Goal: Task Accomplishment & Management: Complete application form

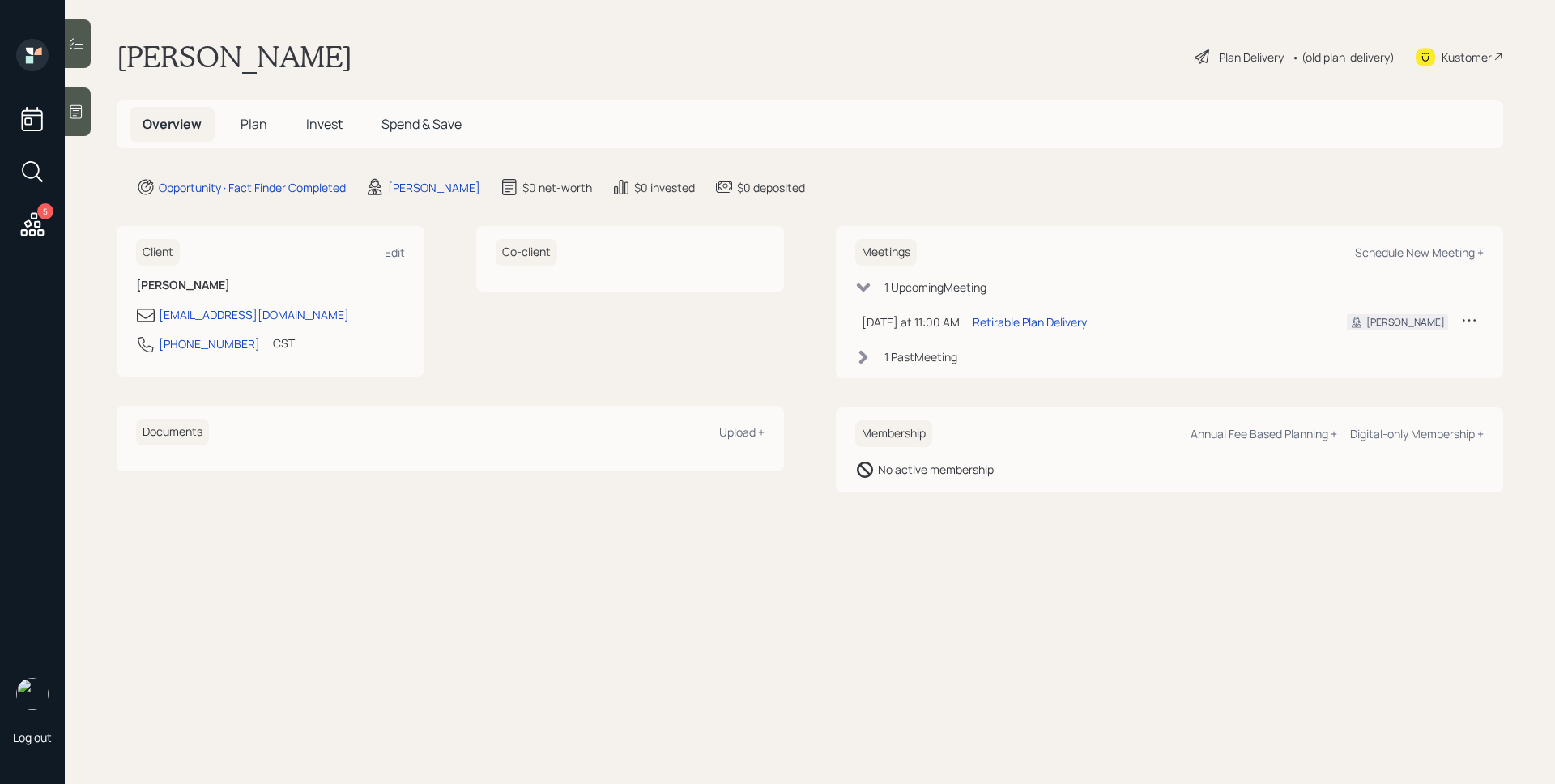
click at [248, 126] on span "Plan" at bounding box center [254, 124] width 27 height 18
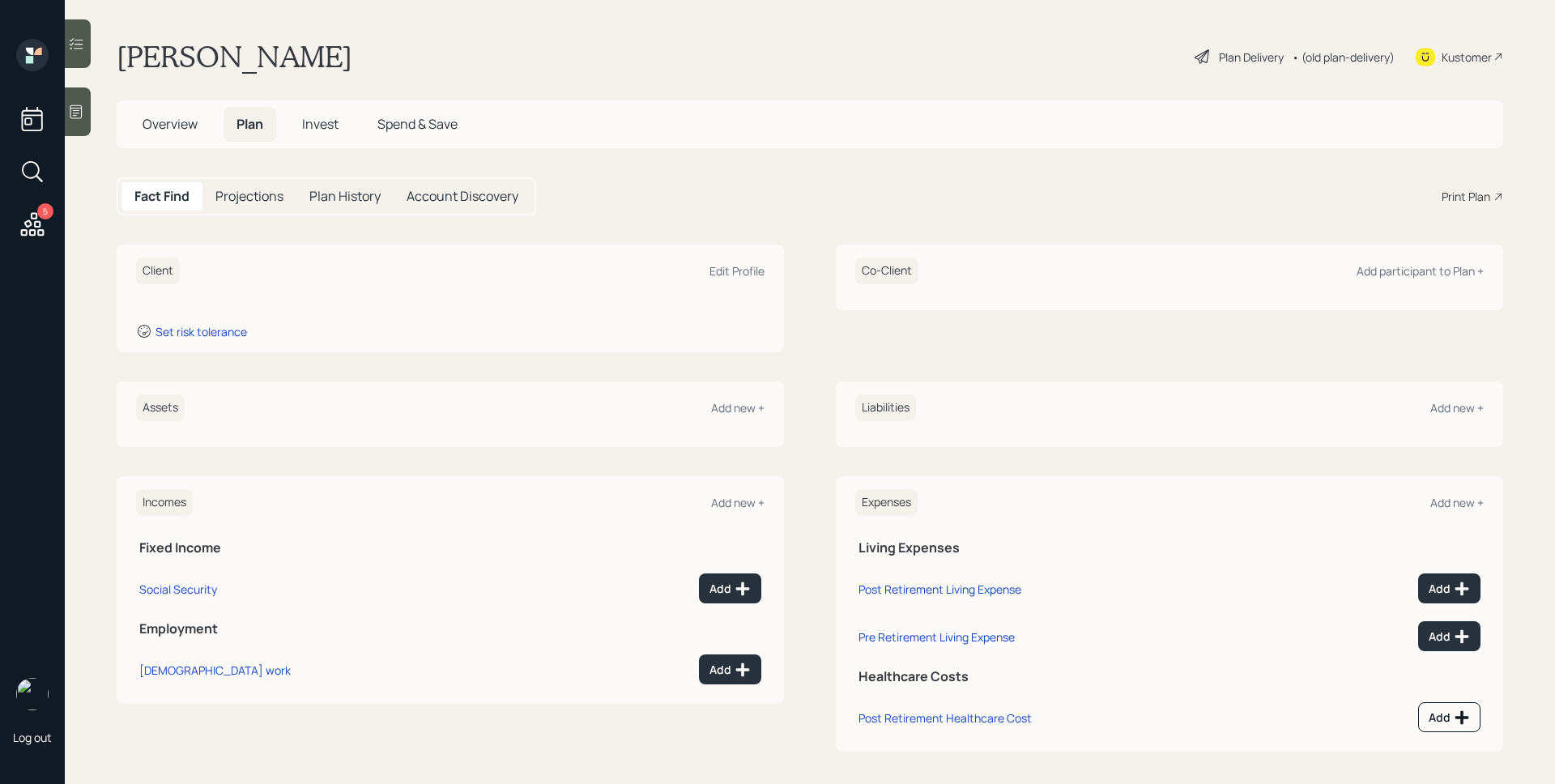
click at [73, 110] on icon at bounding box center [76, 113] width 12 height 14
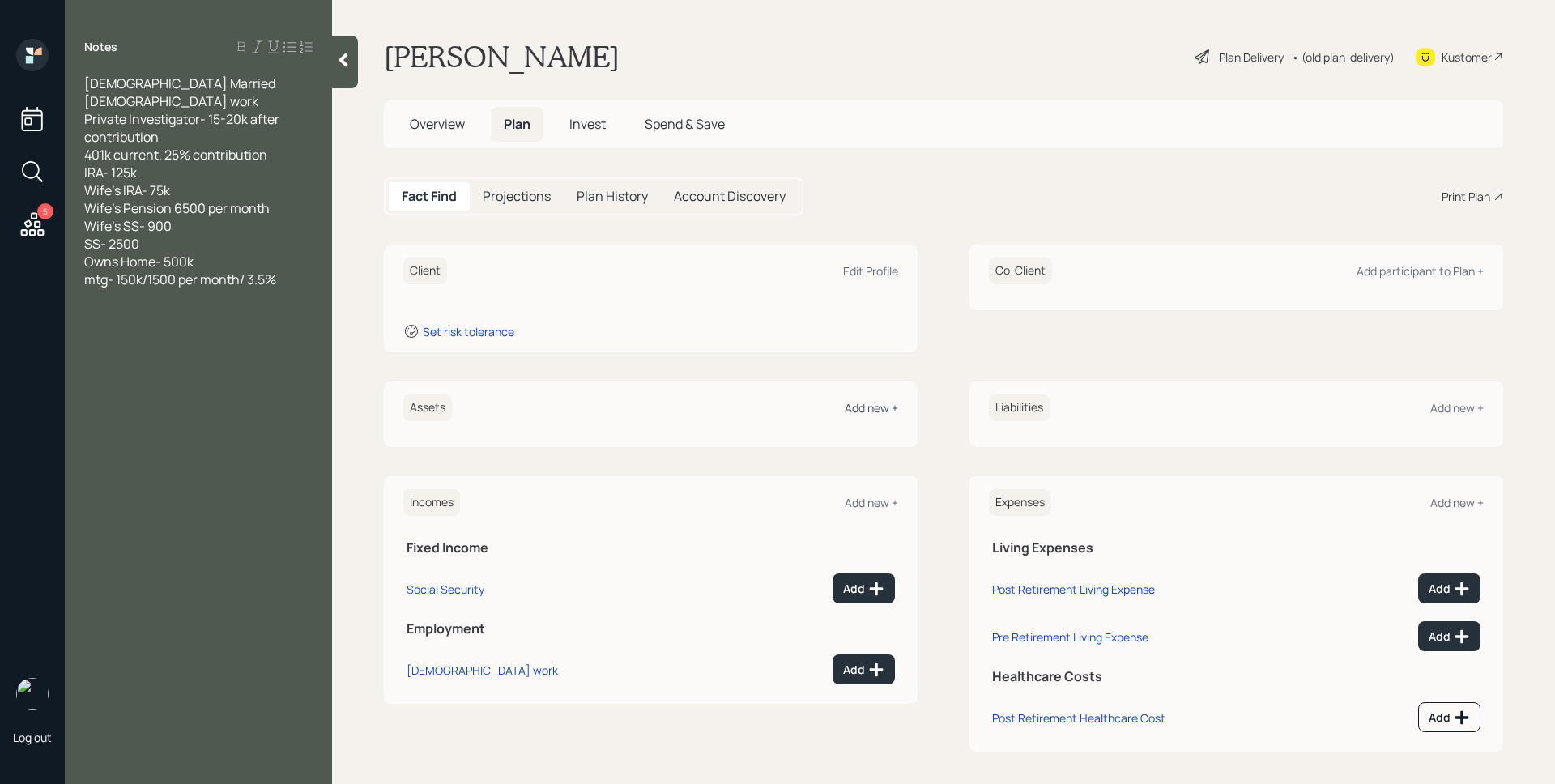
click at [852, 405] on div "Add new +" at bounding box center [871, 407] width 53 height 15
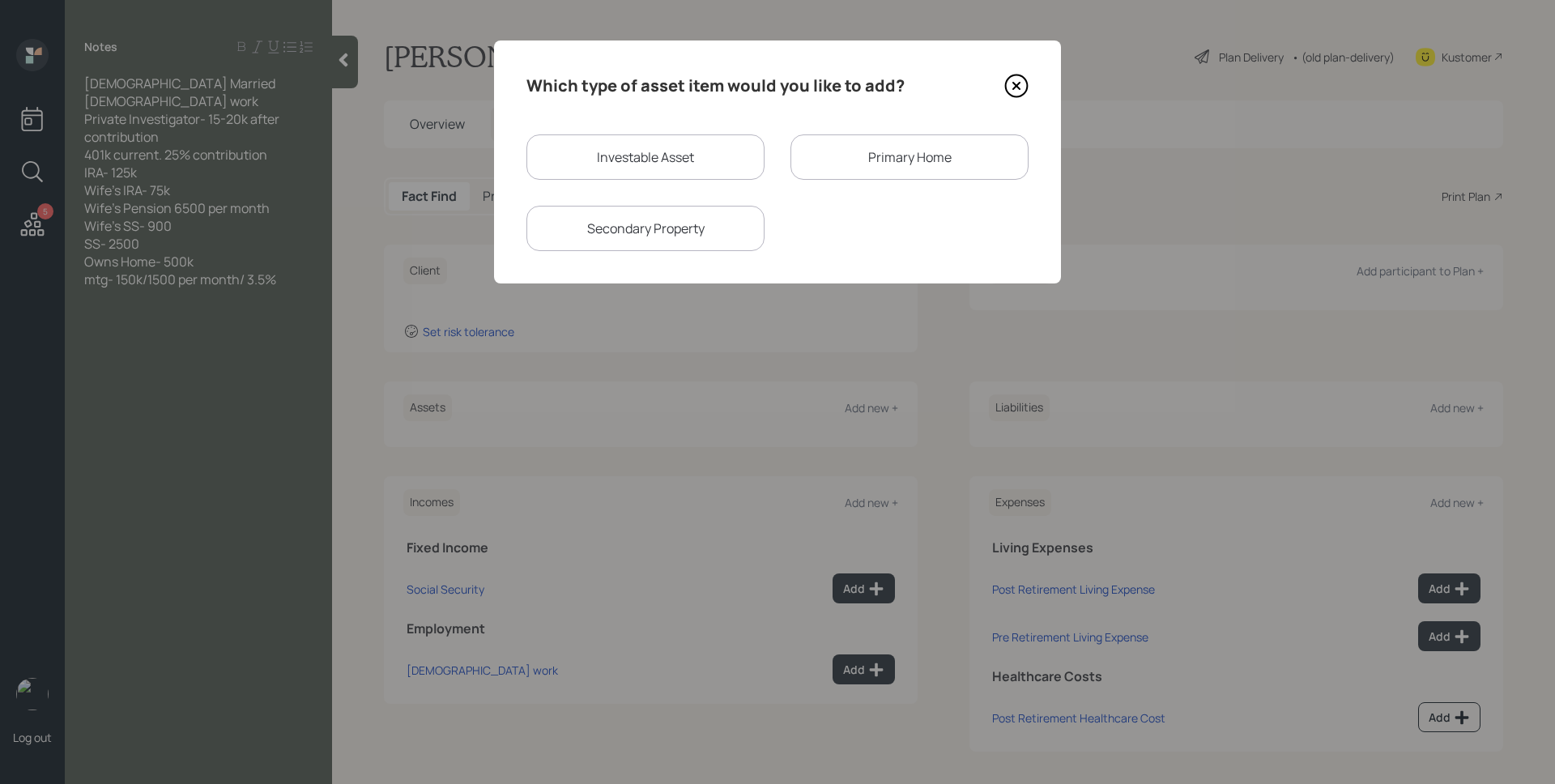
click at [577, 176] on div "Investable Asset" at bounding box center [645, 157] width 238 height 45
select select "taxable"
select select "balanced"
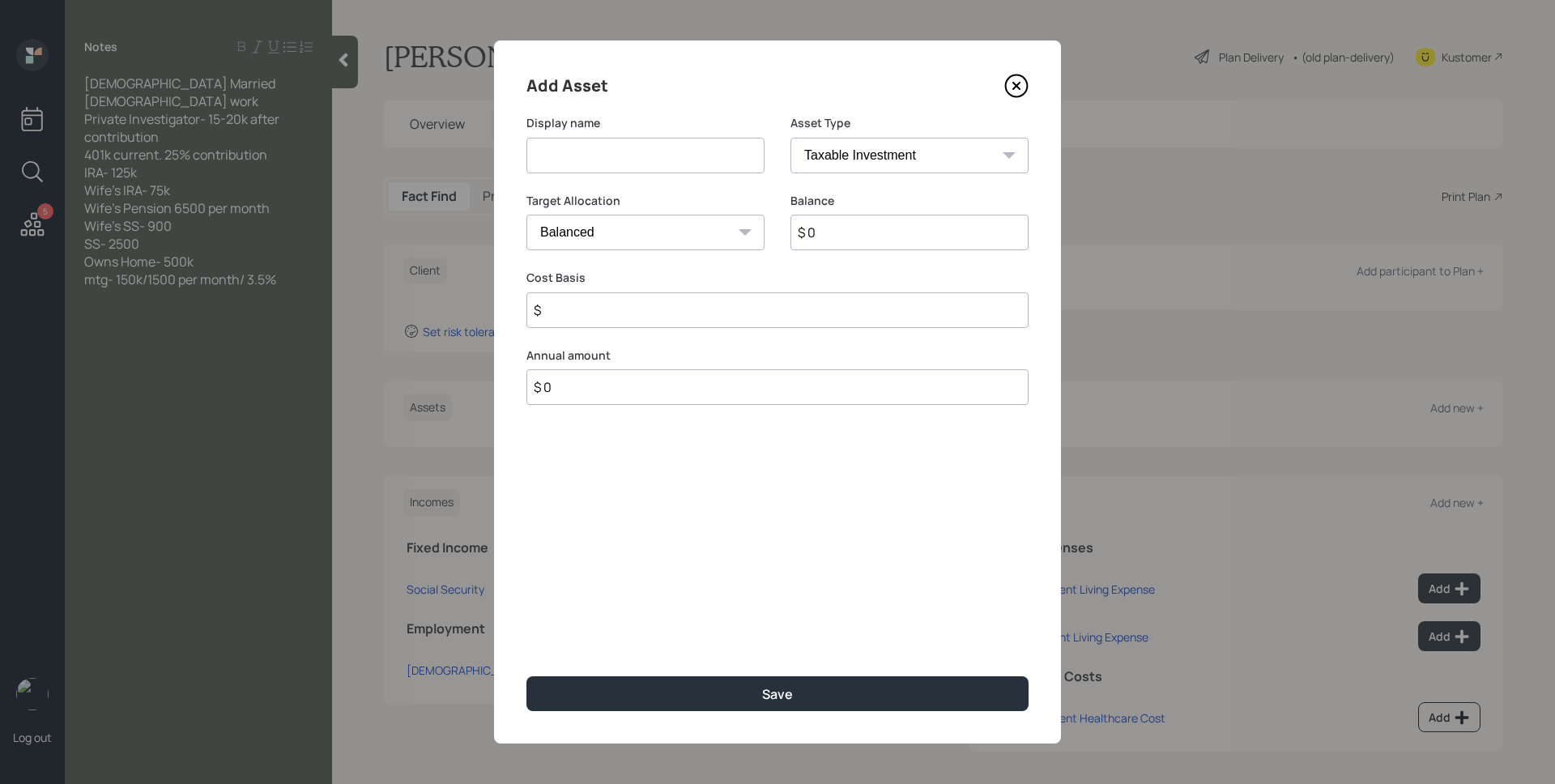
click at [578, 174] on div "Display name" at bounding box center [645, 154] width 238 height 78
click at [579, 164] on input at bounding box center [645, 155] width 238 height 35
type input "401k"
click at [871, 155] on select "SEP IRA IRA Roth IRA 401(k) Roth 401(k) 403(b) Roth 403(b) 457(b) Roth 457(b) H…" at bounding box center [909, 155] width 238 height 35
select select "company_sponsored"
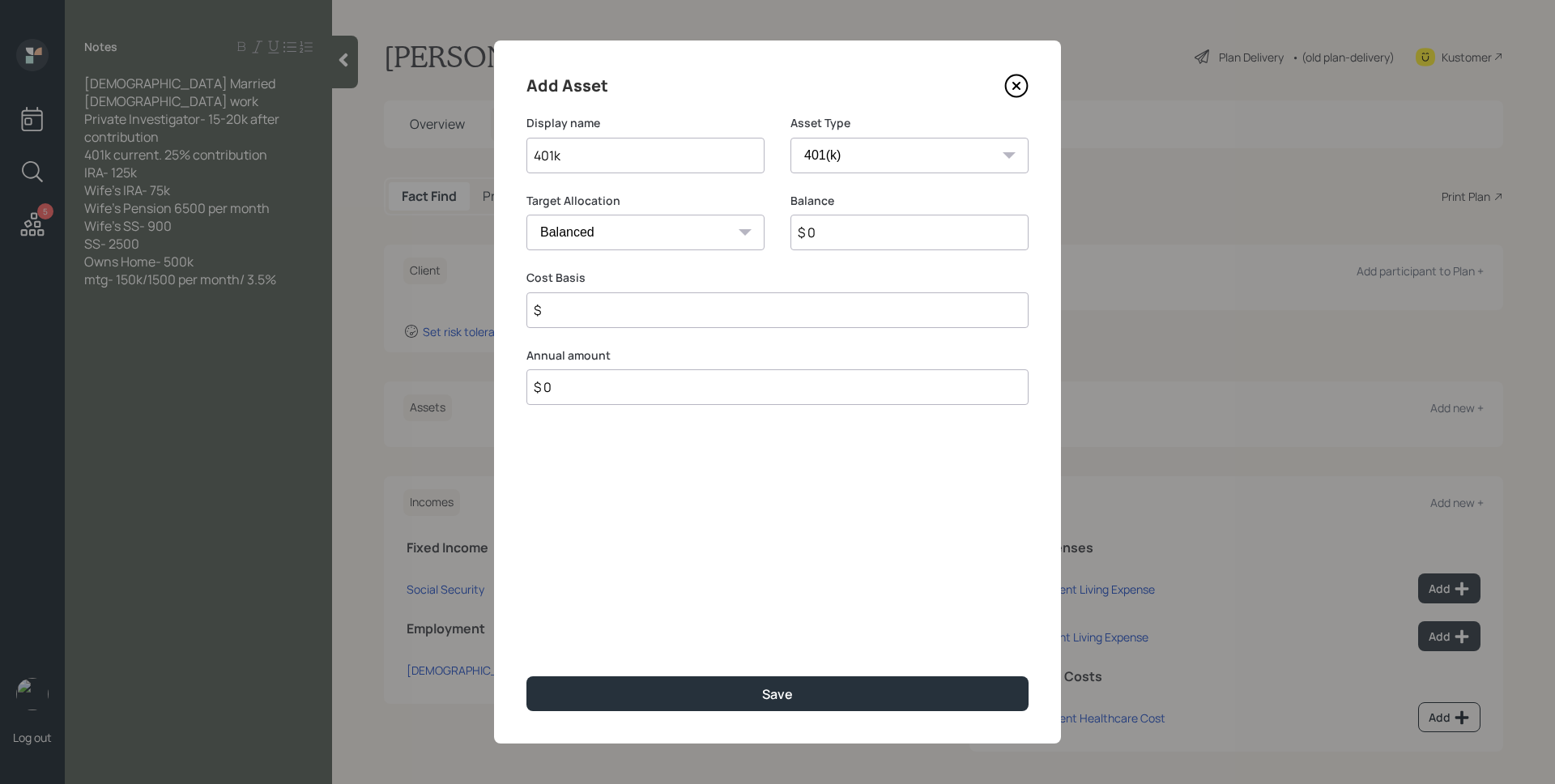
click at [790, 137] on select "SEP IRA IRA Roth IRA 401(k) Roth 401(k) 403(b) Roth 403(b) 457(b) Roth 457(b) H…" at bounding box center [909, 155] width 238 height 35
click at [869, 234] on input "$ 0" at bounding box center [909, 232] width 238 height 35
type input "25"
type input "0"
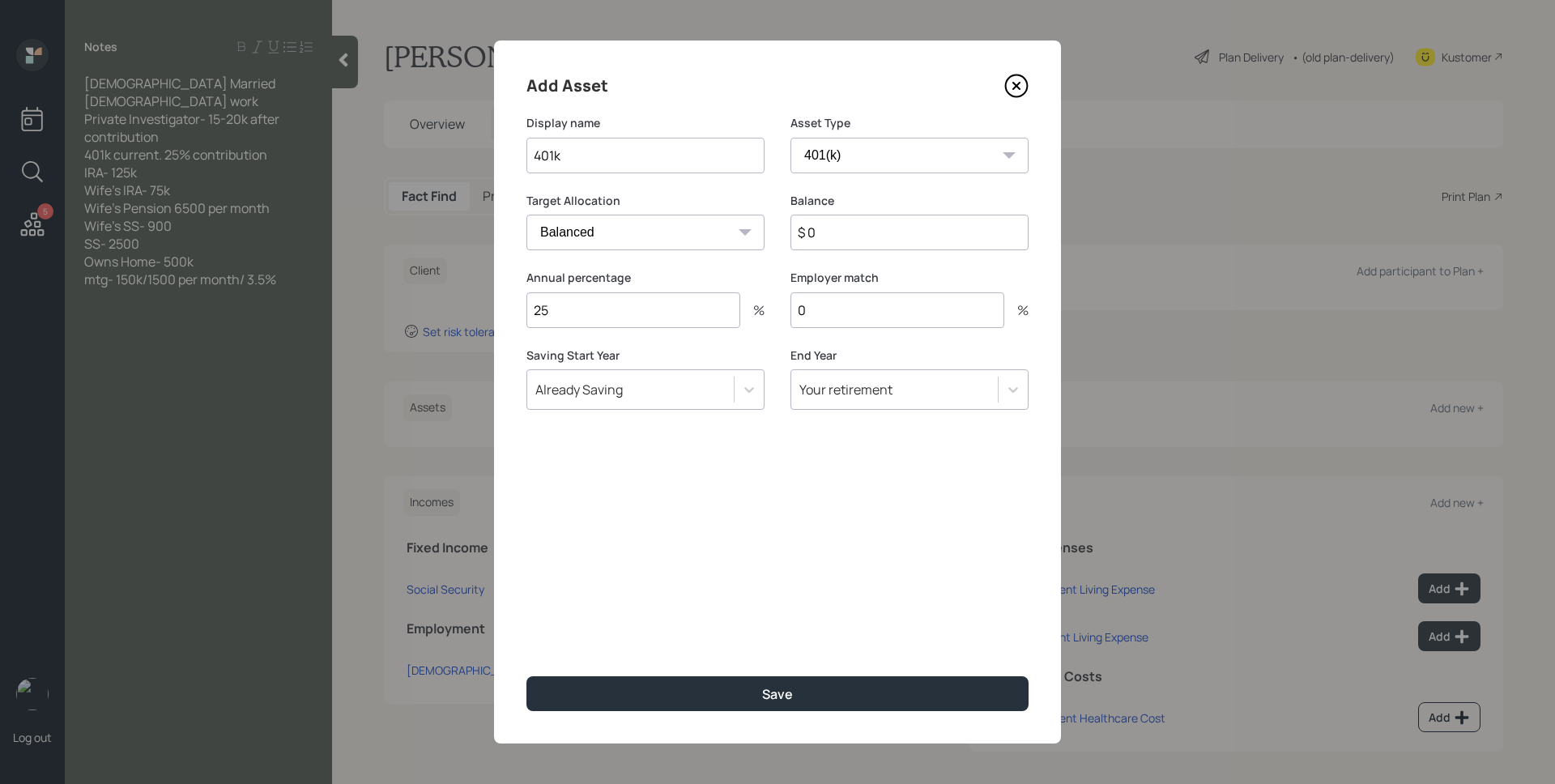
click at [938, 255] on div "Balance $ 0" at bounding box center [909, 231] width 238 height 78
click at [929, 245] on input "$ 0" at bounding box center [909, 232] width 238 height 35
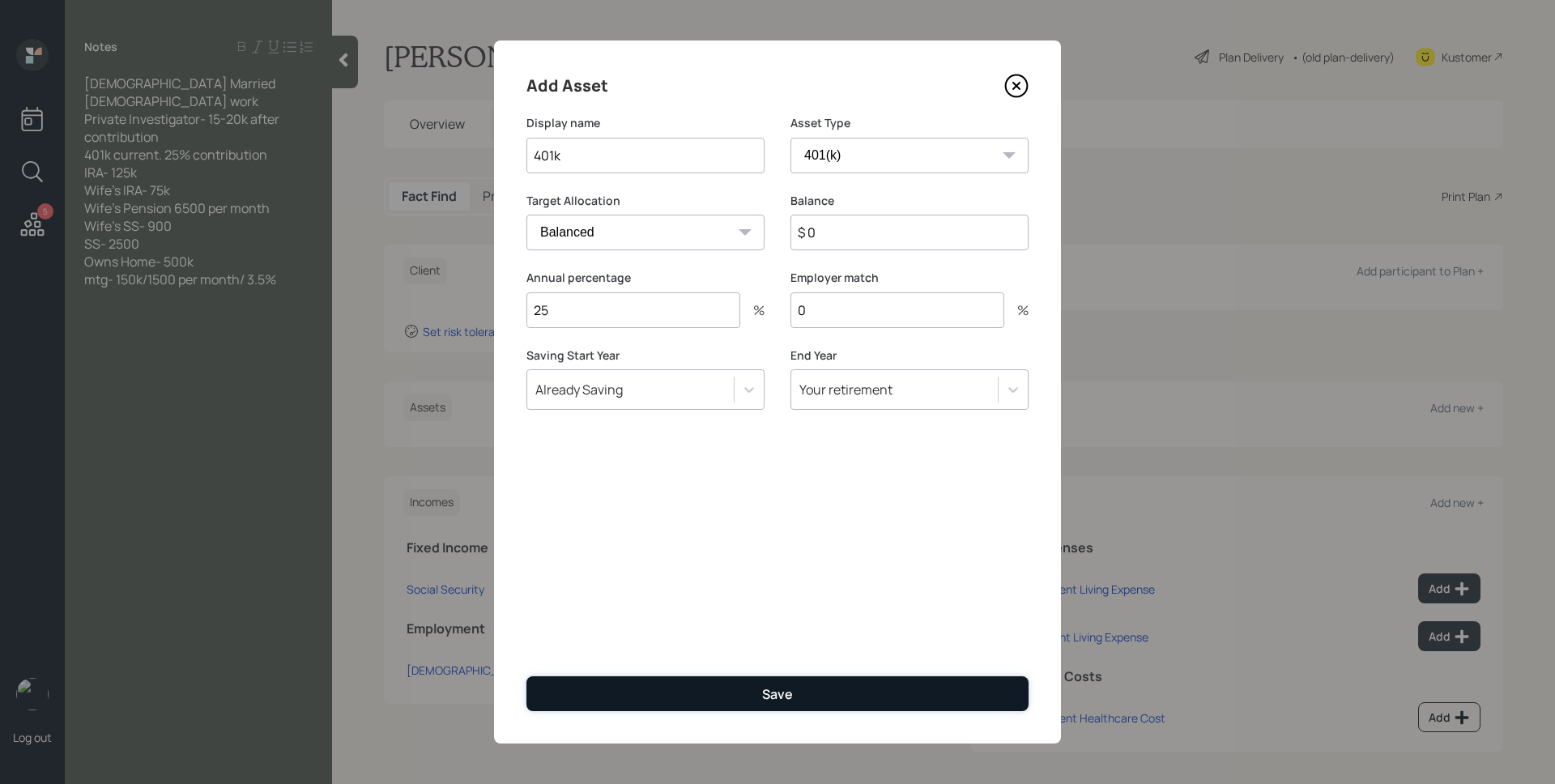
click at [817, 683] on button "Save" at bounding box center [777, 693] width 502 height 35
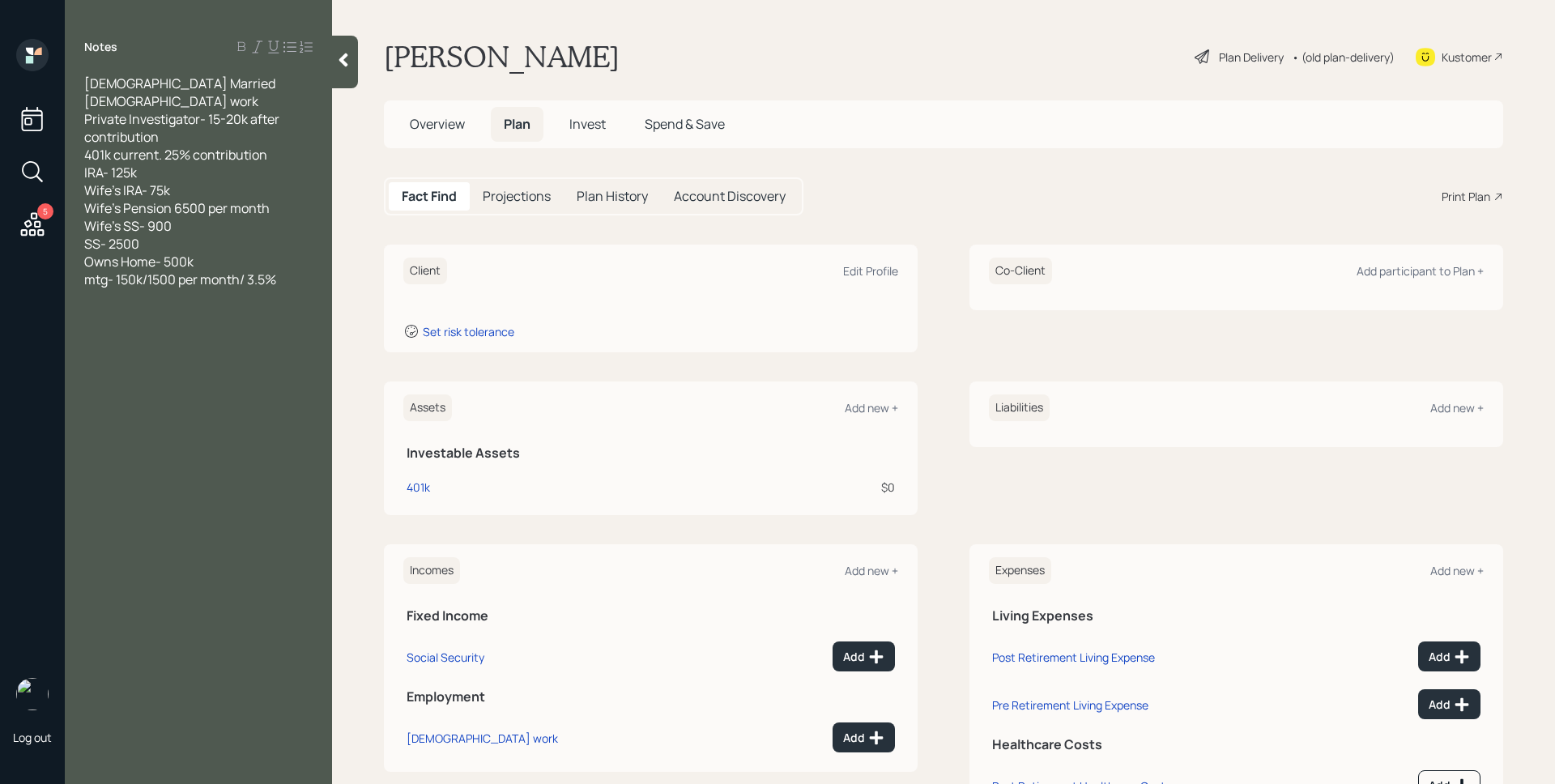
click at [857, 398] on div "Assets Add new +" at bounding box center [651, 408] width 495 height 27
click at [858, 402] on div "Add new +" at bounding box center [871, 407] width 53 height 15
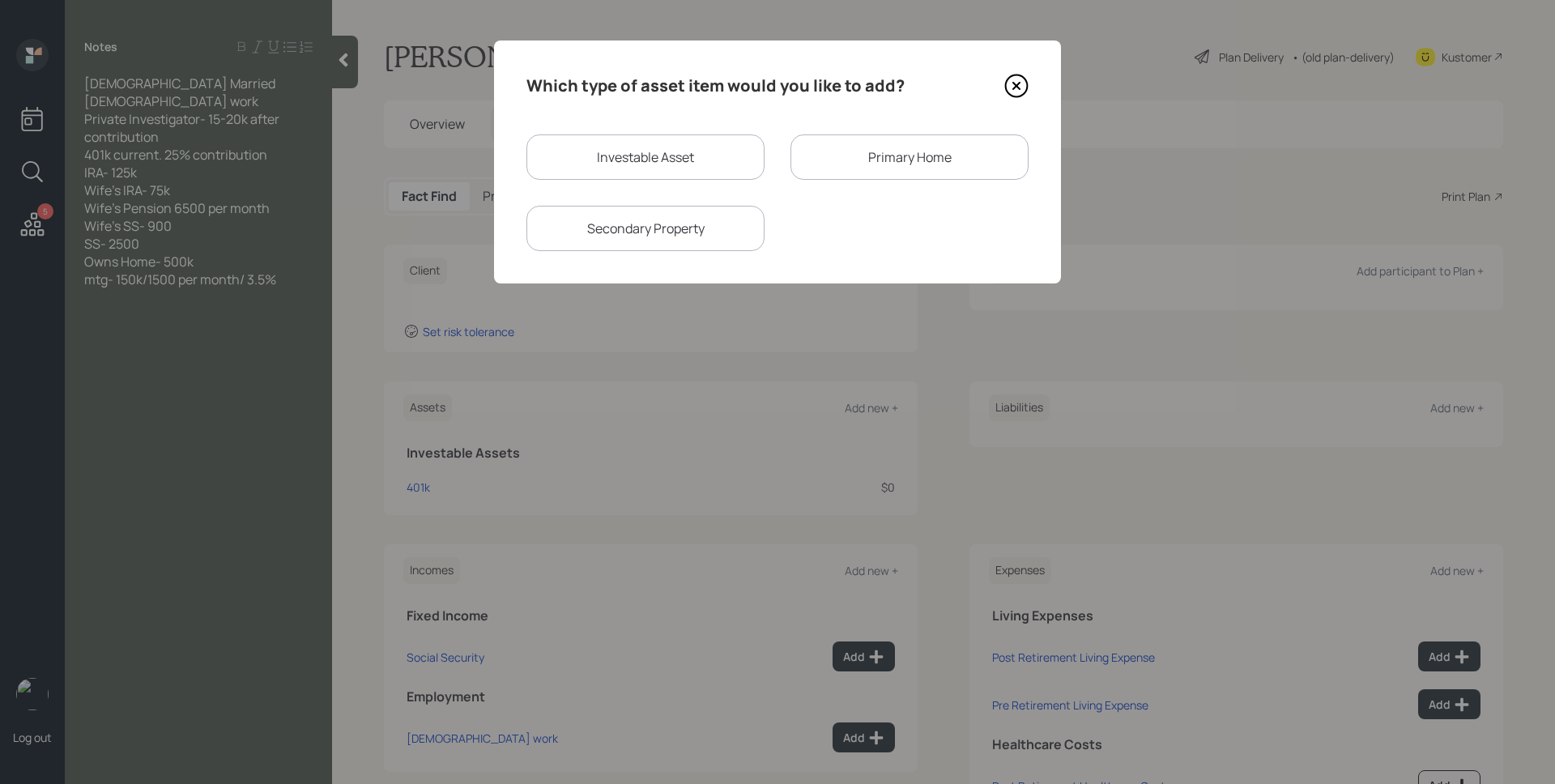
click at [635, 162] on div "Investable Asset" at bounding box center [645, 157] width 238 height 45
select select "taxable"
select select "balanced"
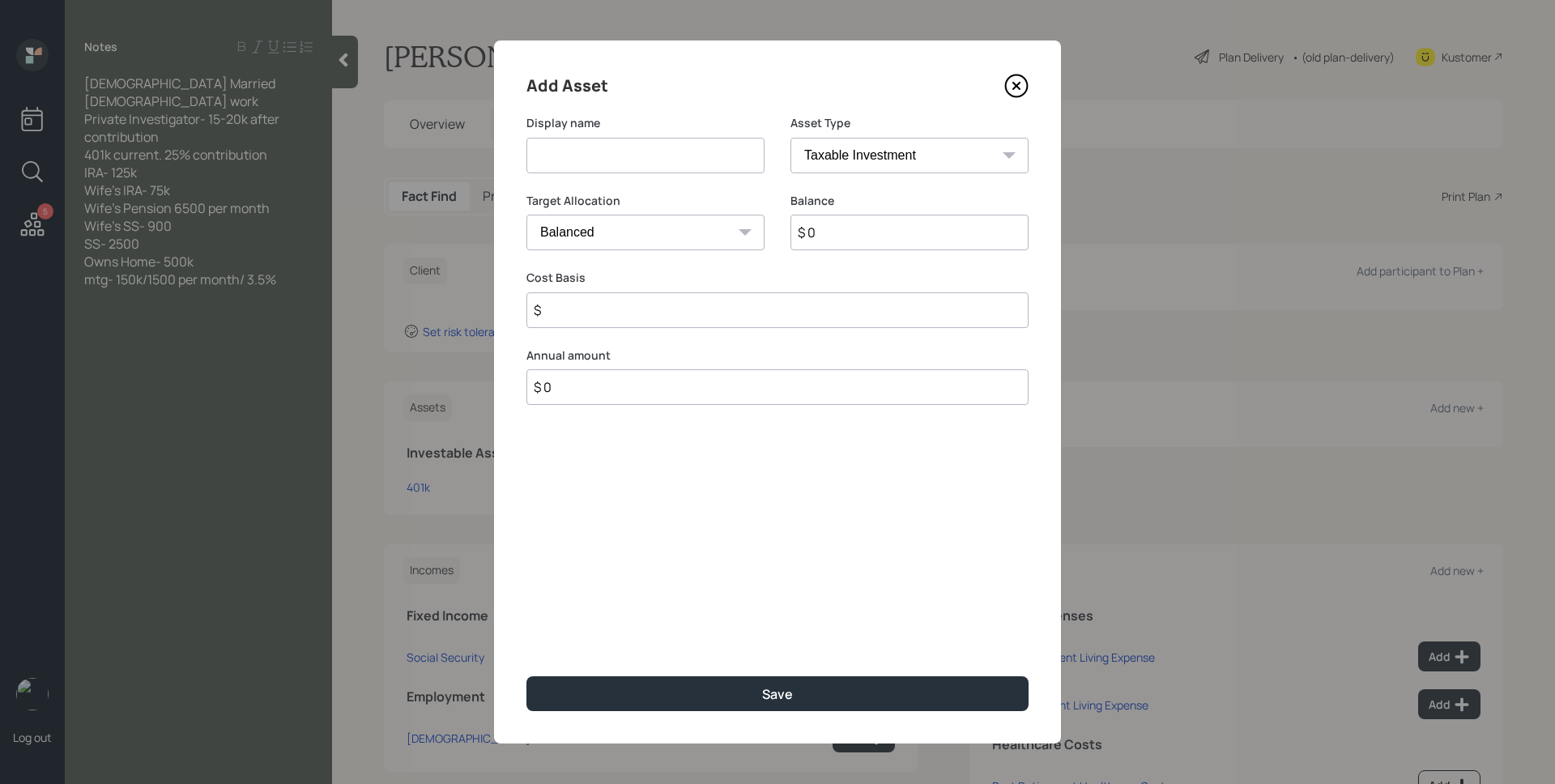
click at [634, 161] on input at bounding box center [645, 155] width 238 height 35
type input "IRA"
click at [830, 166] on select "SEP IRA IRA Roth IRA 401(k) Roth 401(k) 403(b) Roth 403(b) 457(b) Roth 457(b) H…" at bounding box center [909, 155] width 238 height 35
select select "ira"
click at [790, 137] on select "SEP IRA IRA Roth IRA 401(k) Roth 401(k) 403(b) Roth 403(b) 457(b) Roth 457(b) H…" at bounding box center [909, 155] width 238 height 35
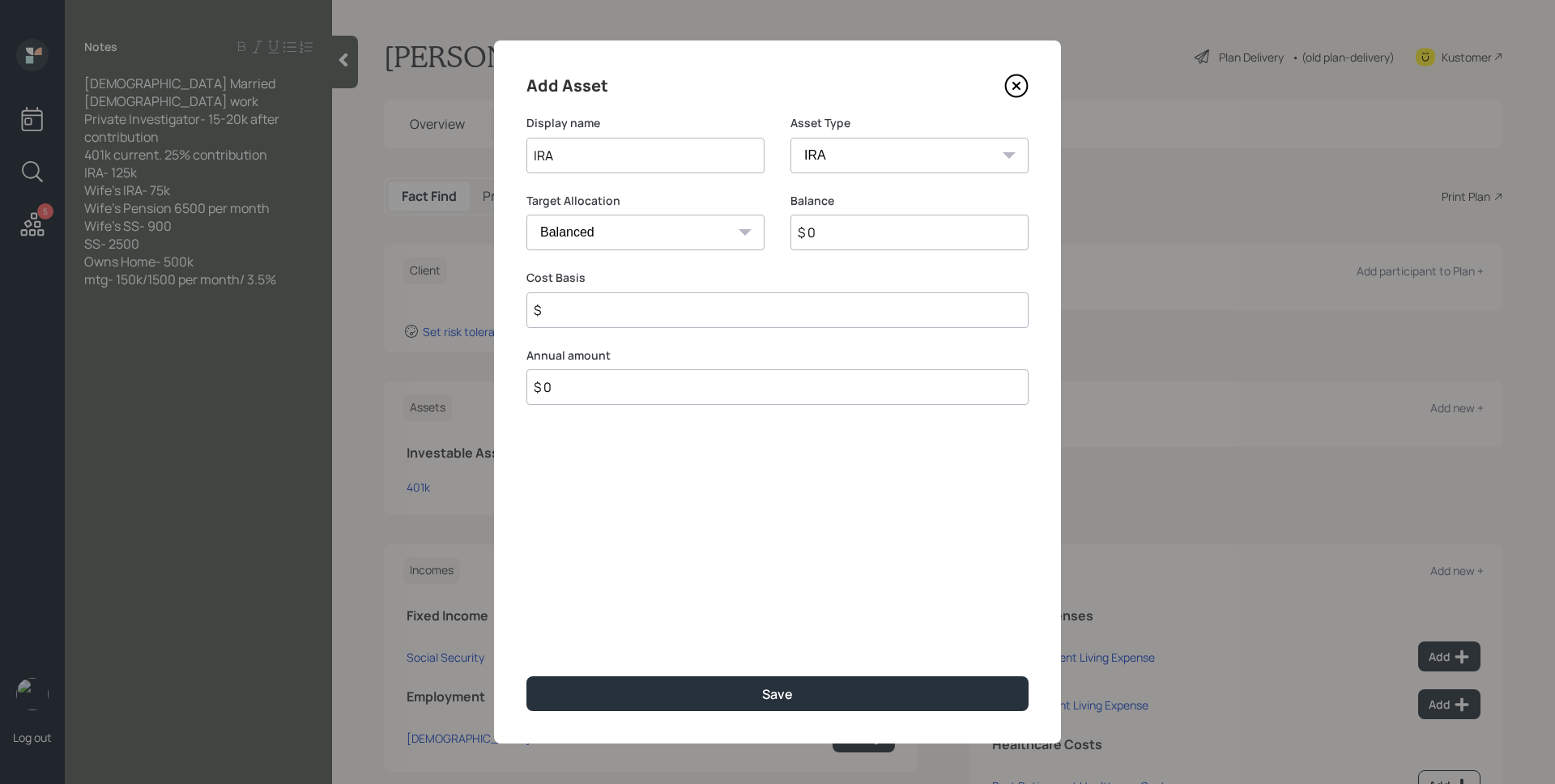
type input "$"
click at [842, 227] on input "$ 0" at bounding box center [909, 232] width 238 height 35
type input "$ 125,000"
type input "$ 0"
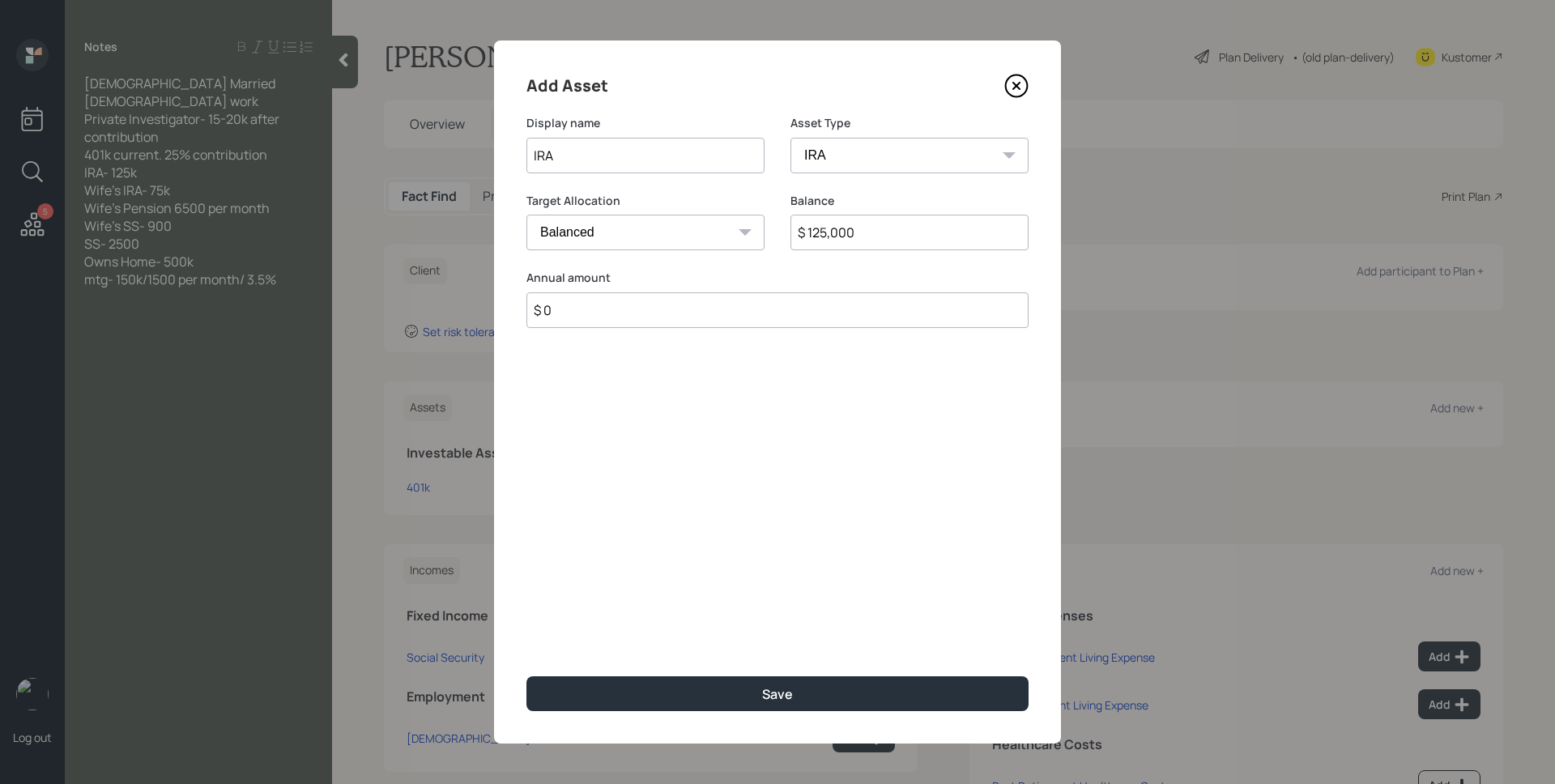
click at [526, 676] on button "Save" at bounding box center [777, 693] width 502 height 35
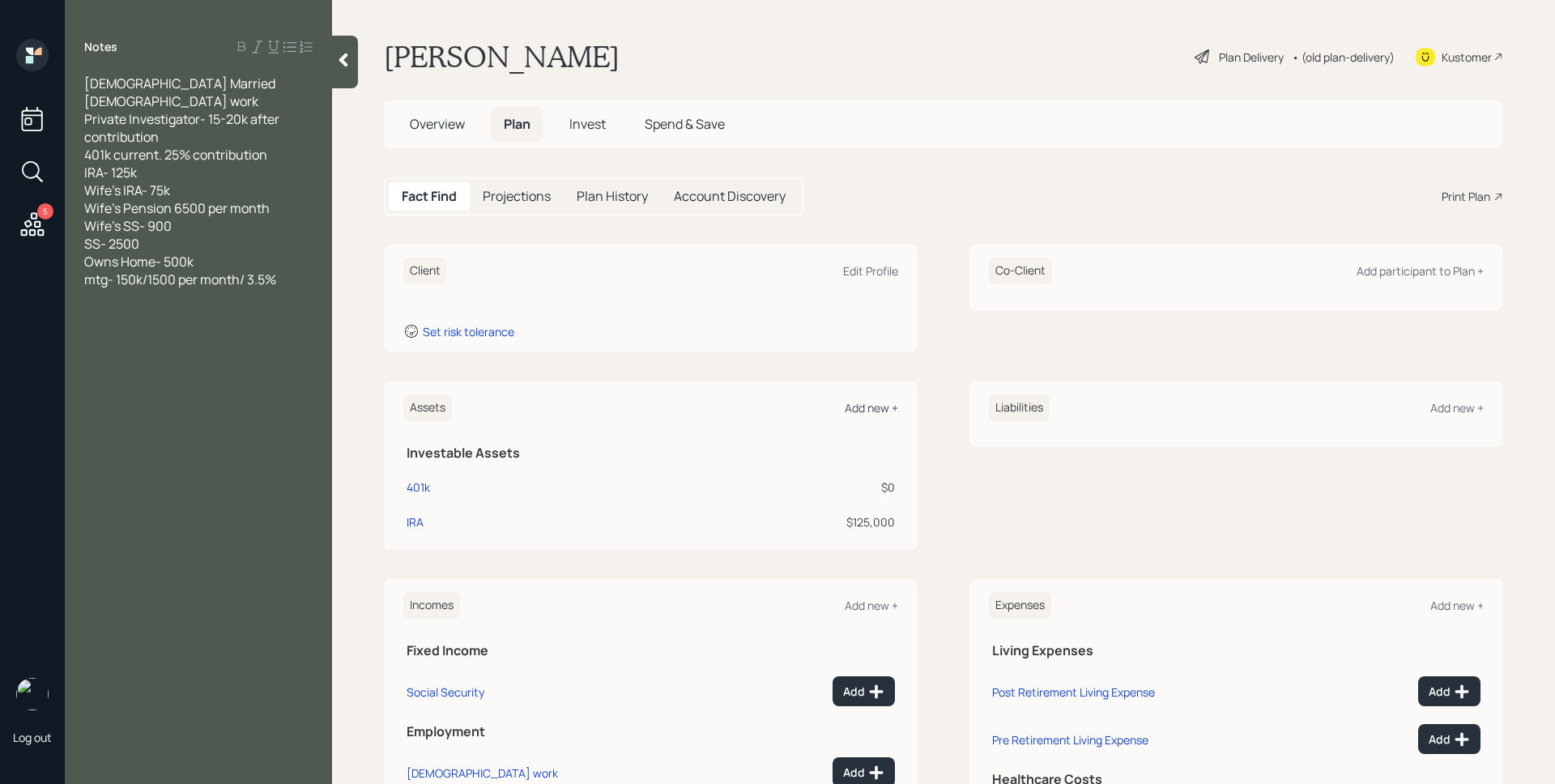
click at [886, 407] on div "Add new +" at bounding box center [871, 407] width 53 height 15
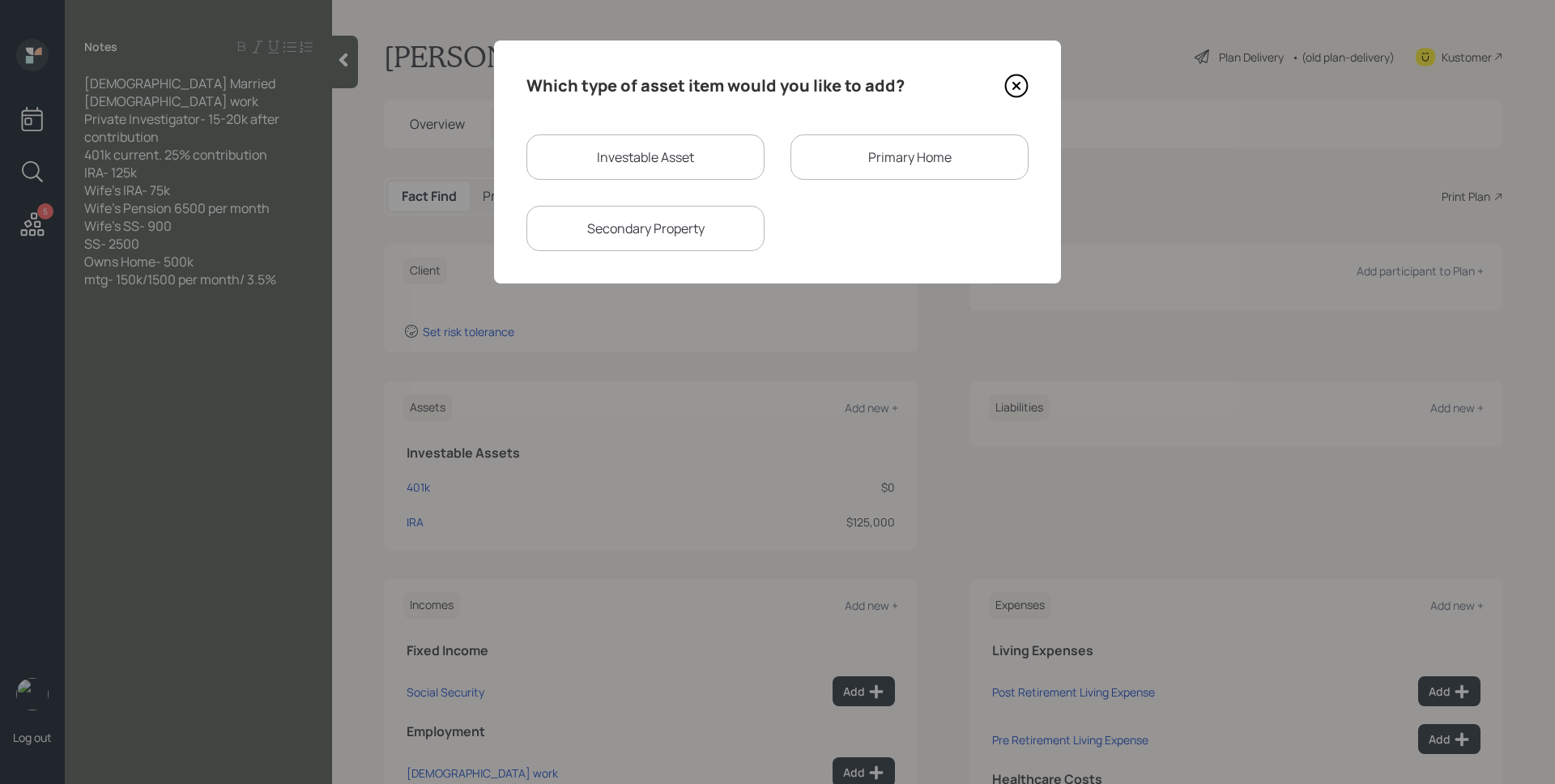
click at [624, 132] on div "Which type of asset item would you like to add? Investable Asset Primary Home S…" at bounding box center [777, 162] width 567 height 243
click at [627, 143] on div "Investable Asset" at bounding box center [645, 157] width 238 height 45
select select "taxable"
select select "balanced"
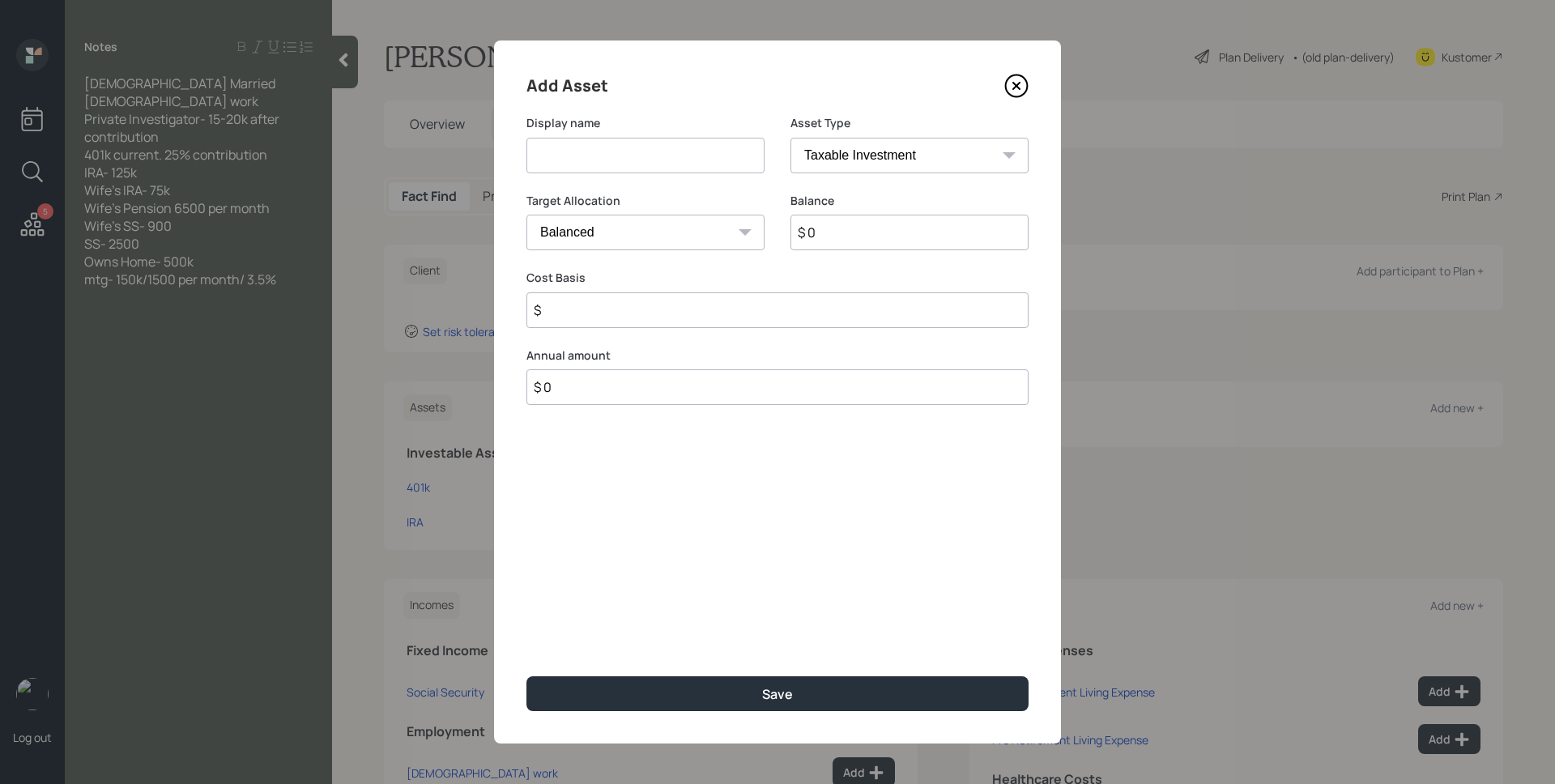
click at [627, 143] on input at bounding box center [645, 155] width 238 height 35
type input "IRA"
click at [826, 145] on select "SEP IRA IRA Roth IRA 401(k) Roth 401(k) 403(b) Roth 403(b) 457(b) Roth 457(b) H…" at bounding box center [909, 155] width 238 height 35
select select "ira"
click at [790, 137] on select "SEP IRA IRA Roth IRA 401(k) Roth 401(k) 403(b) Roth 403(b) 457(b) Roth 457(b) H…" at bounding box center [909, 155] width 238 height 35
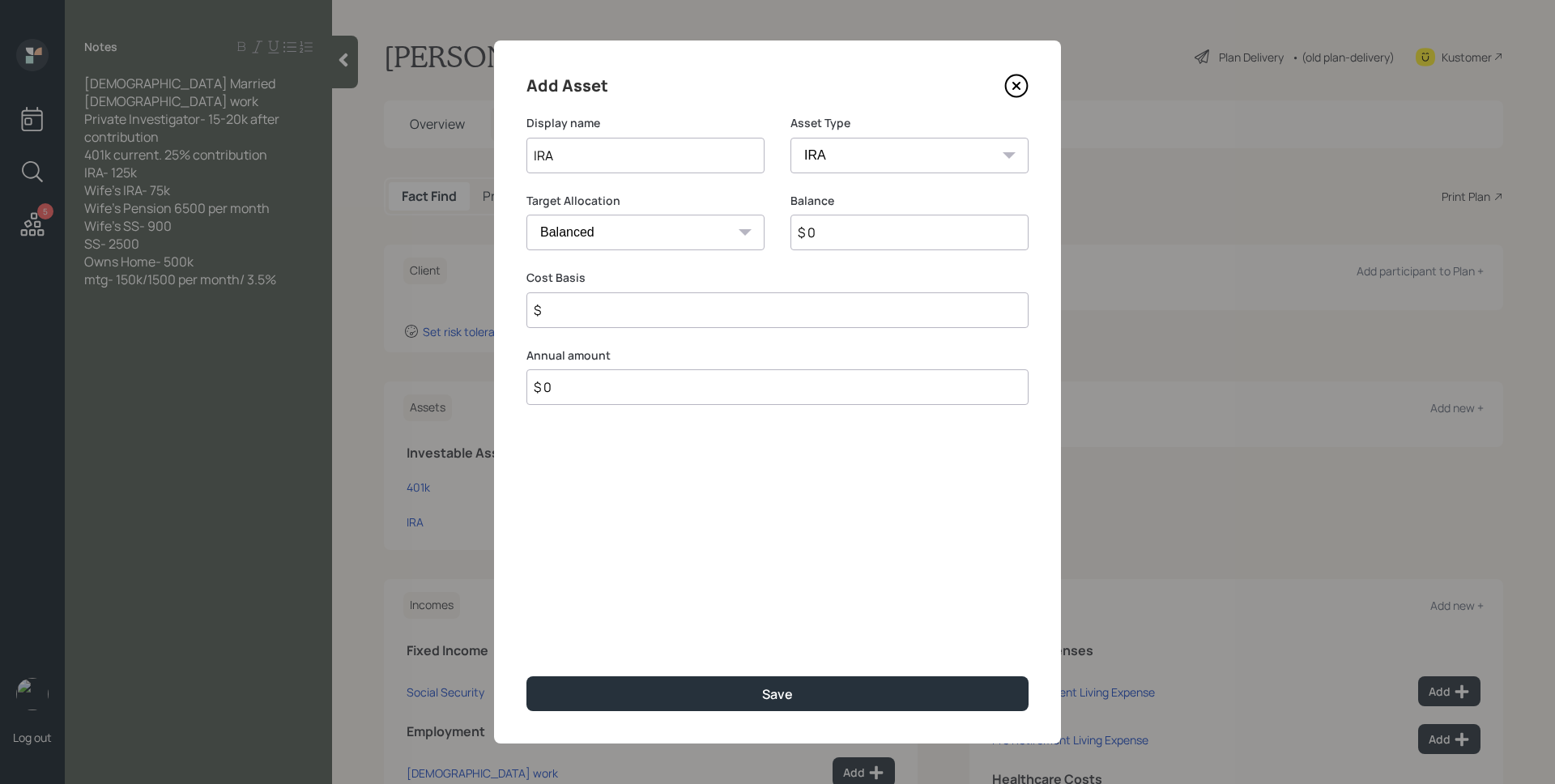
type input "$"
click at [832, 245] on input "$ 0" at bounding box center [909, 232] width 238 height 35
type input "$ 75,000"
type input "$ 0"
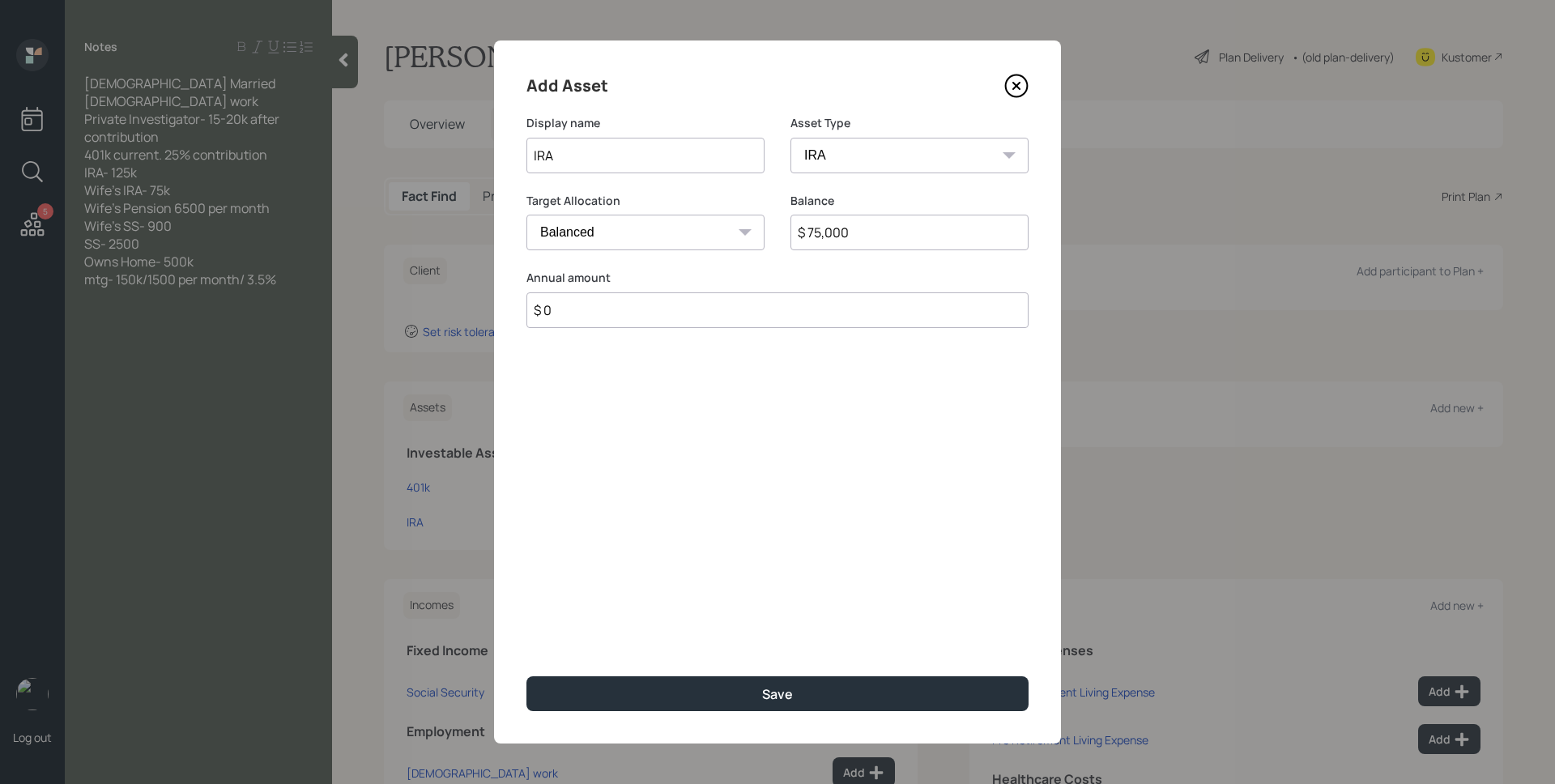
click at [526, 676] on button "Save" at bounding box center [777, 693] width 502 height 35
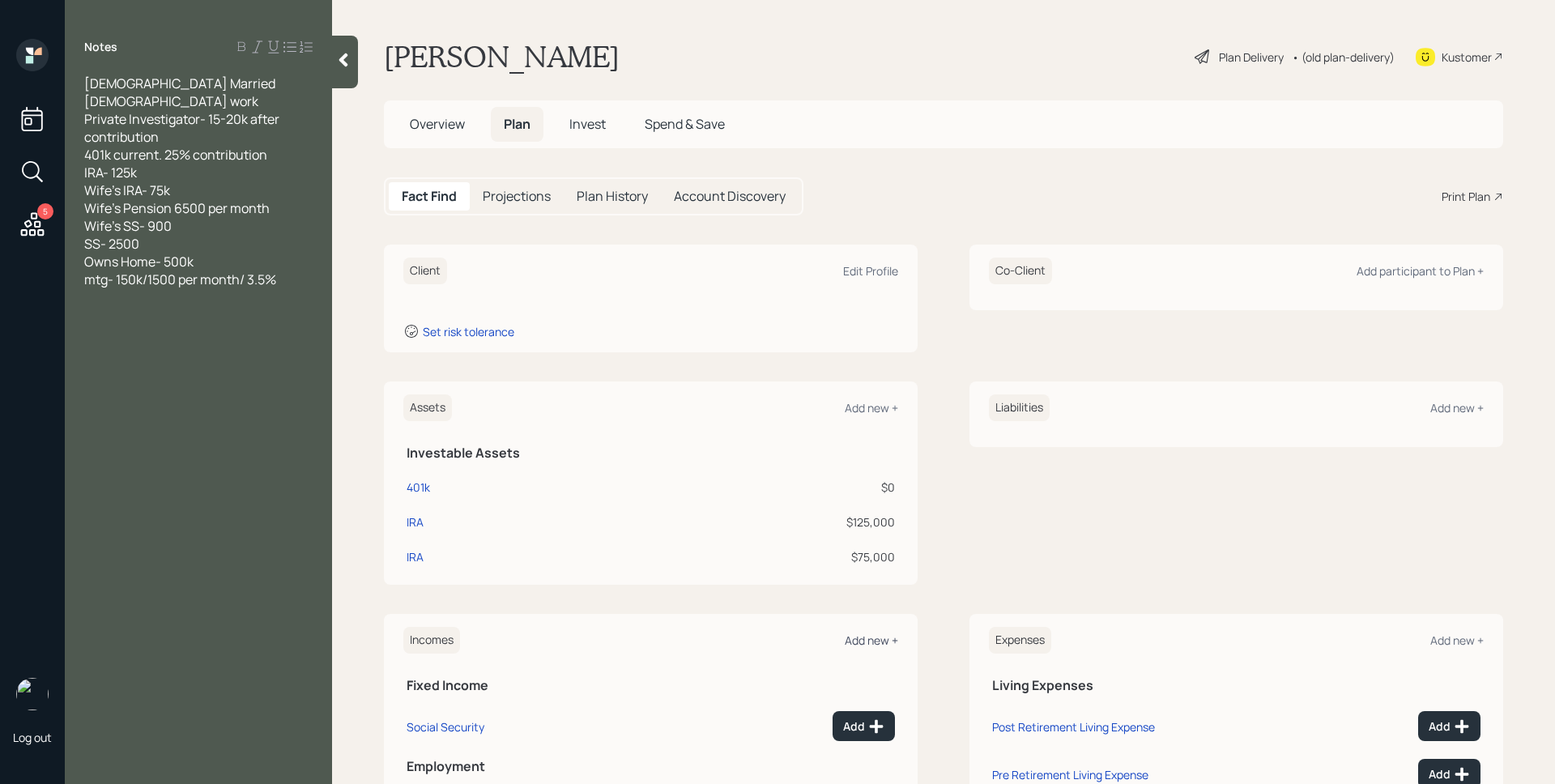
click at [862, 640] on div "Add new +" at bounding box center [871, 639] width 53 height 15
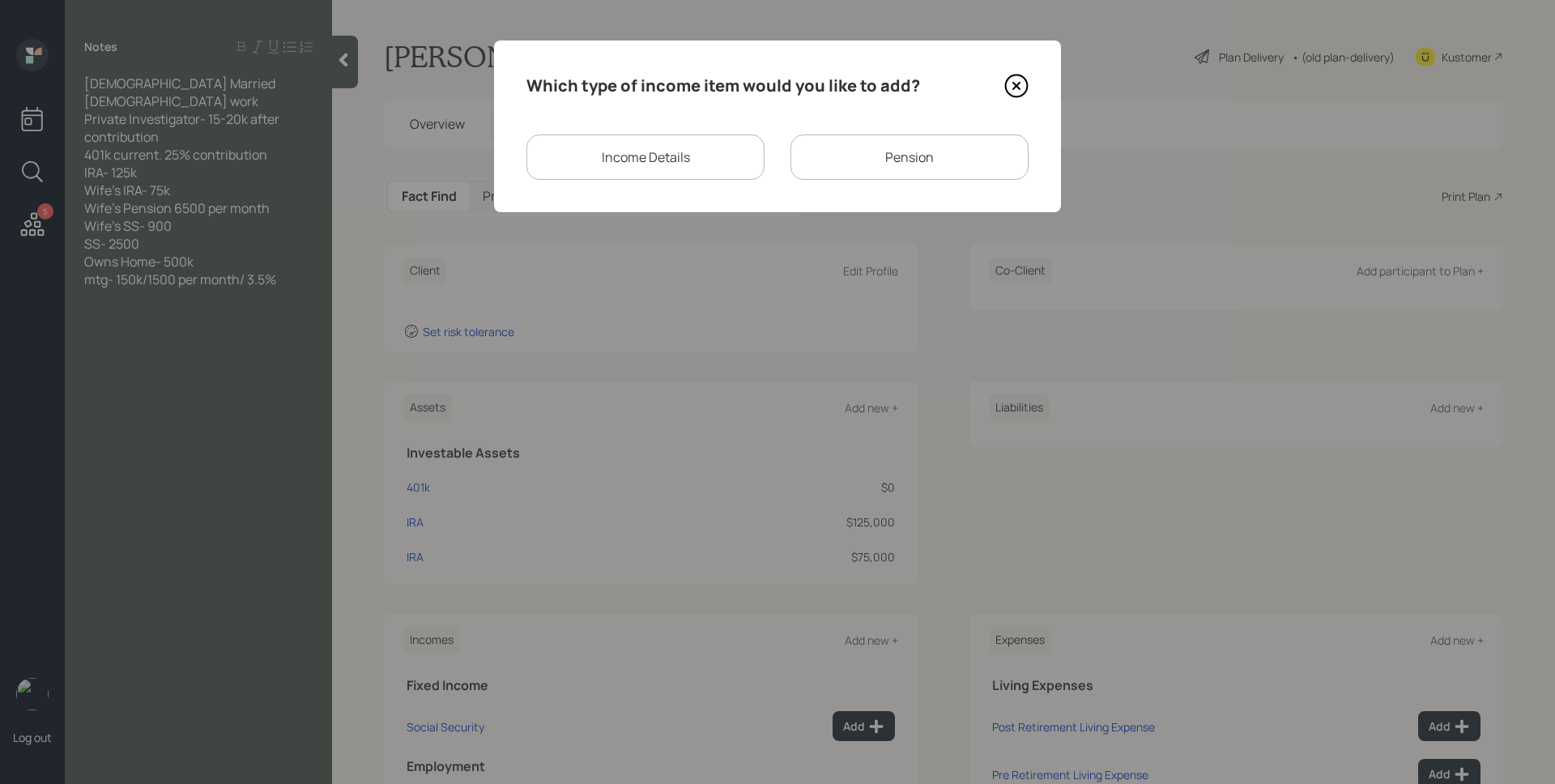
click at [852, 161] on div "Pension" at bounding box center [909, 157] width 238 height 45
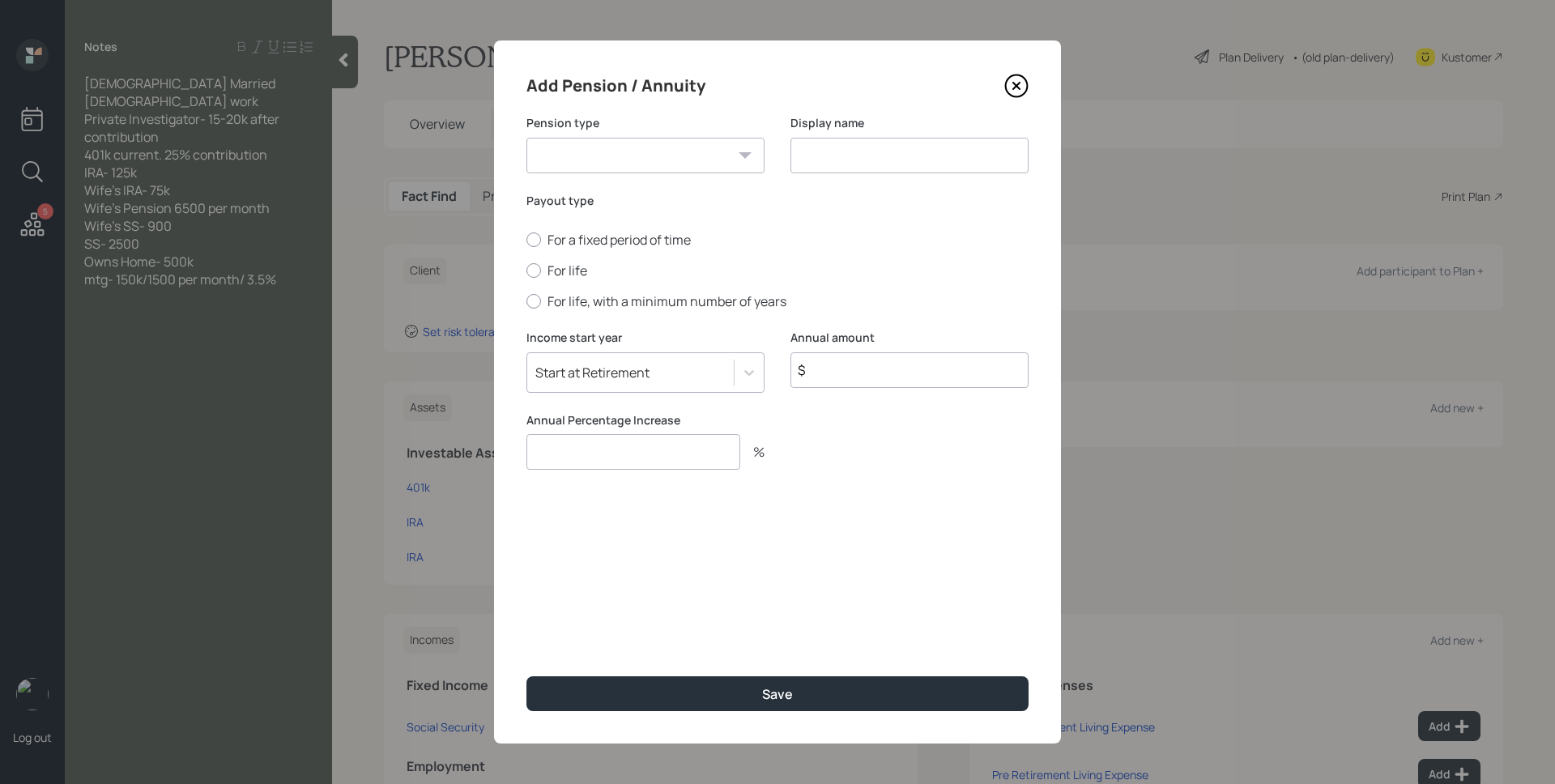
click at [626, 116] on label "Pension type" at bounding box center [645, 123] width 238 height 16
click at [633, 153] on select "Pension Annuity" at bounding box center [645, 155] width 238 height 35
select select "pension"
click at [526, 137] on select "Pension Annuity" at bounding box center [645, 155] width 238 height 35
click at [822, 173] on div "Display name" at bounding box center [909, 154] width 238 height 78
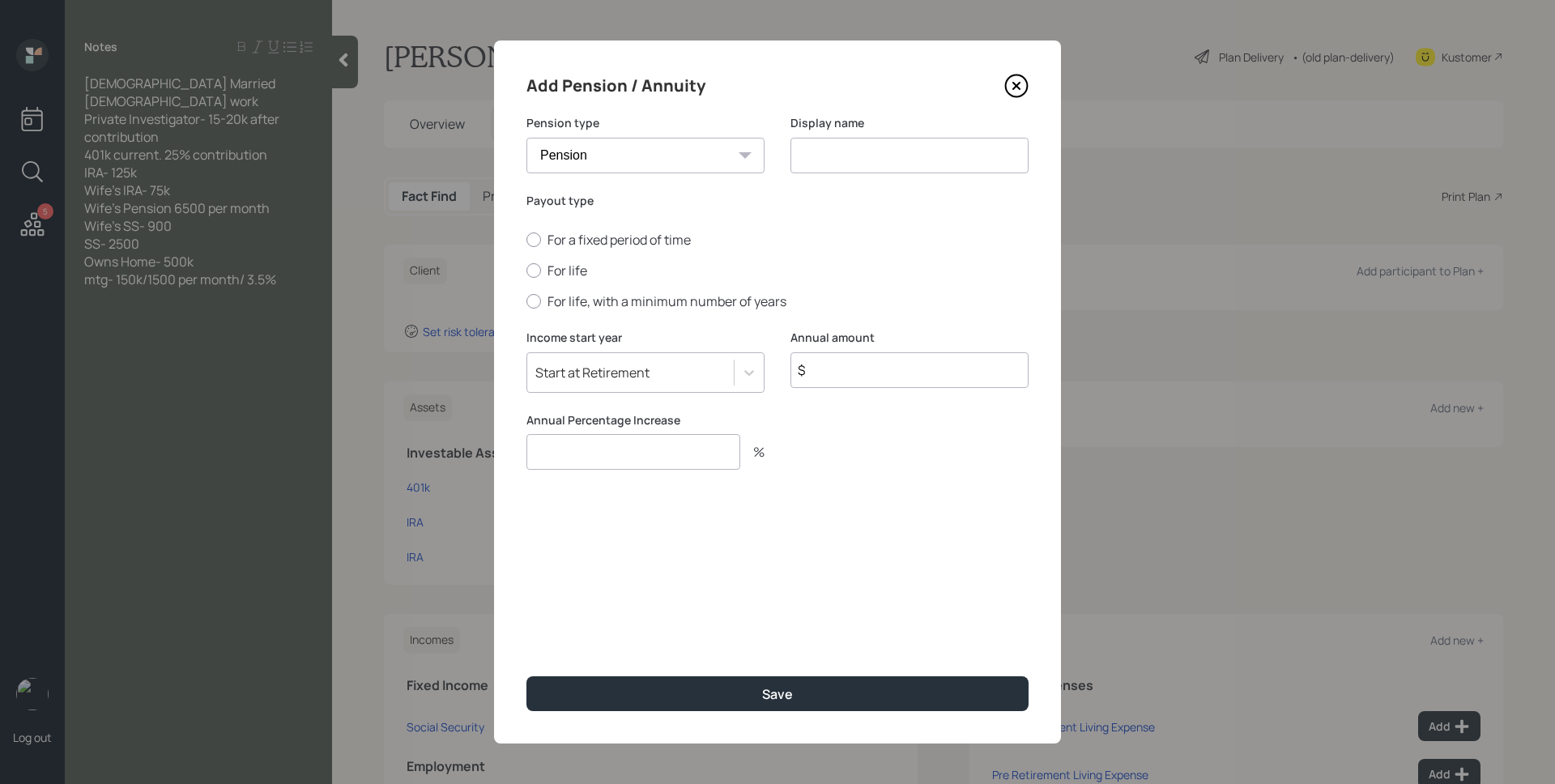
click at [823, 161] on input at bounding box center [909, 155] width 238 height 35
type input "Pension"
click at [577, 269] on label "For life" at bounding box center [777, 270] width 502 height 18
click at [526, 270] on input "For life" at bounding box center [525, 270] width 1 height 1
radio input "true"
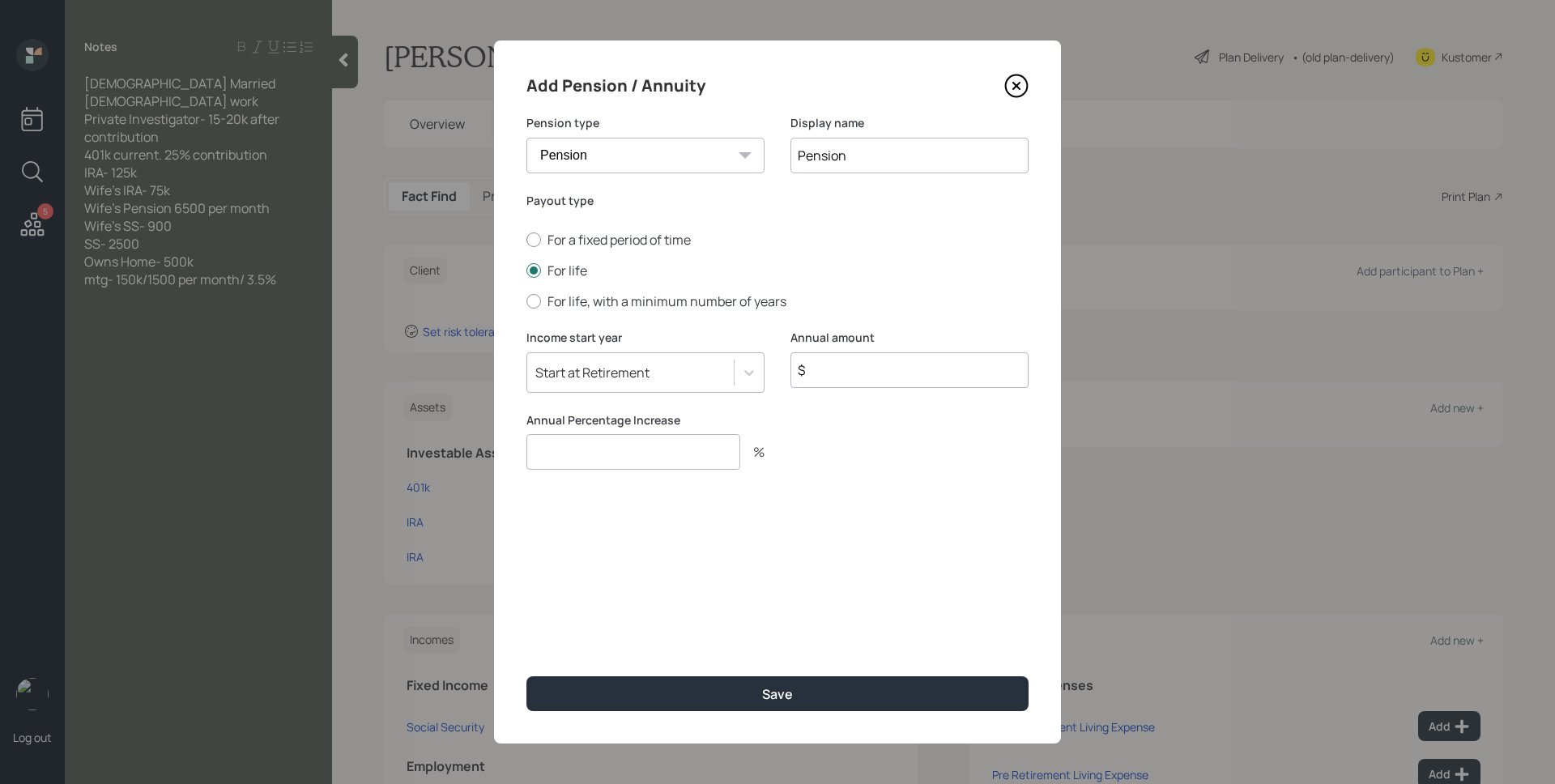
click at [836, 362] on input "$" at bounding box center [909, 370] width 238 height 35
type input "$ 78,000"
type input "0"
click at [526, 676] on button "Save" at bounding box center [777, 693] width 502 height 35
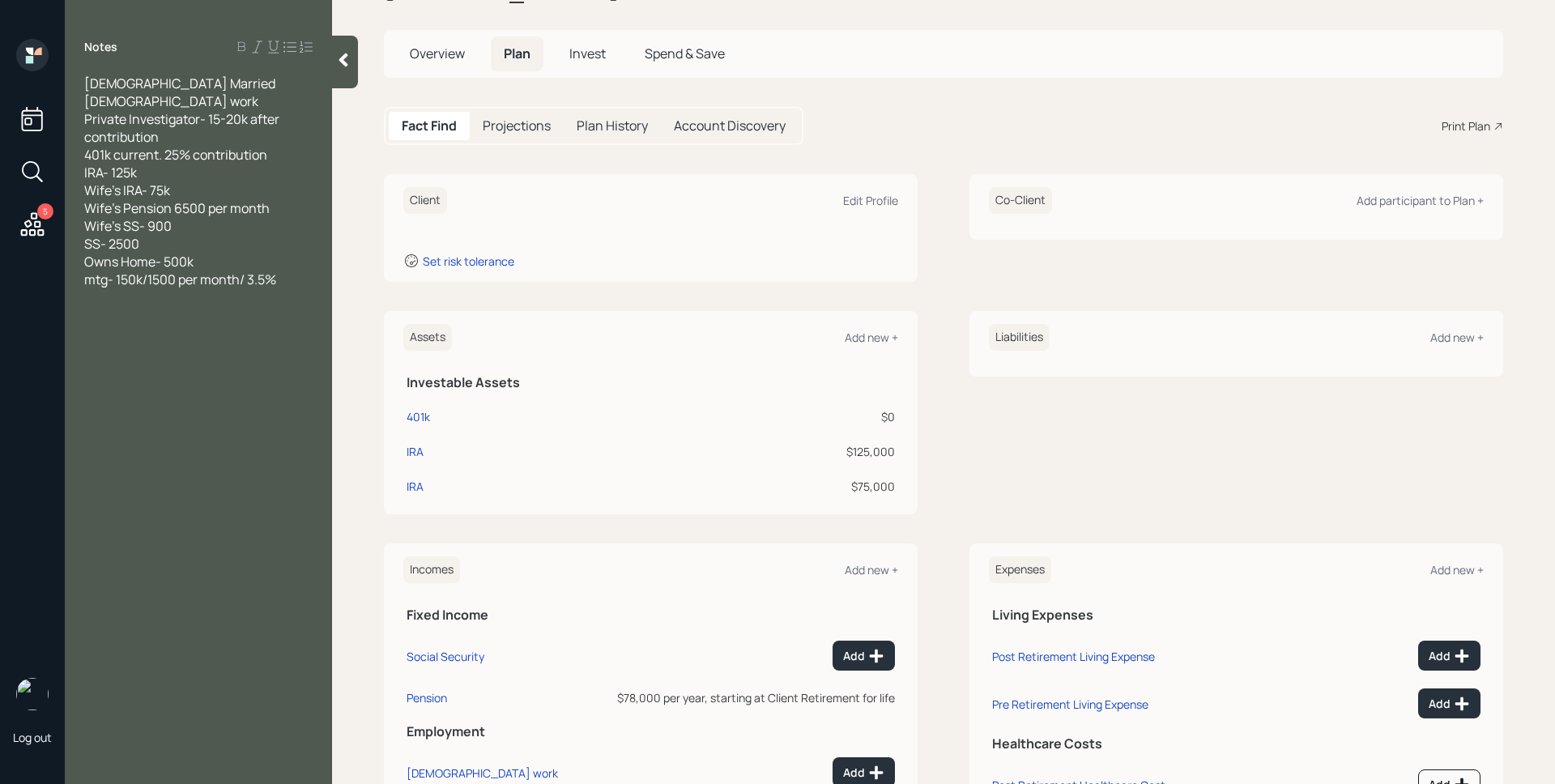
scroll to position [140, 0]
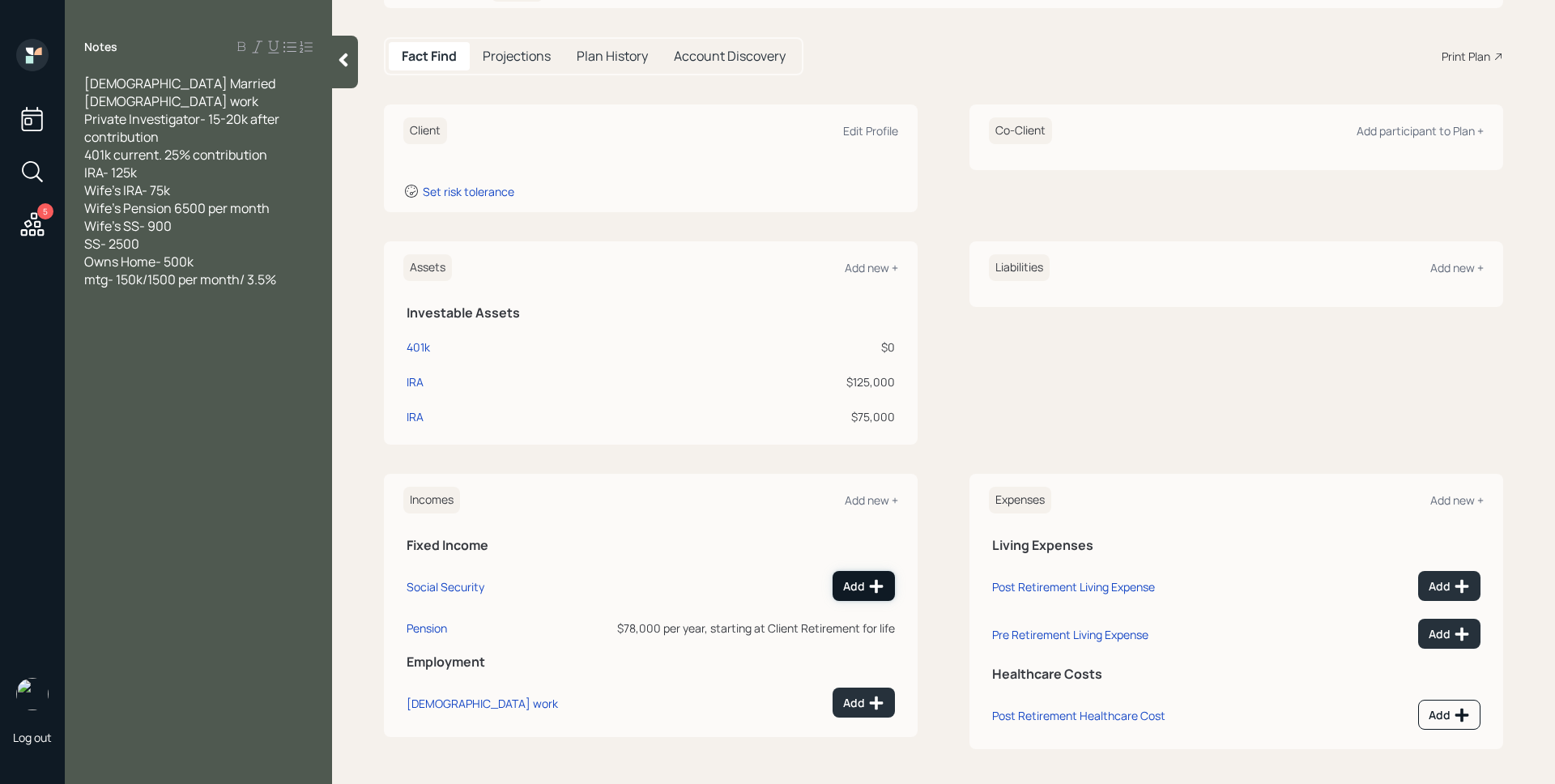
click at [869, 591] on icon at bounding box center [876, 586] width 14 height 14
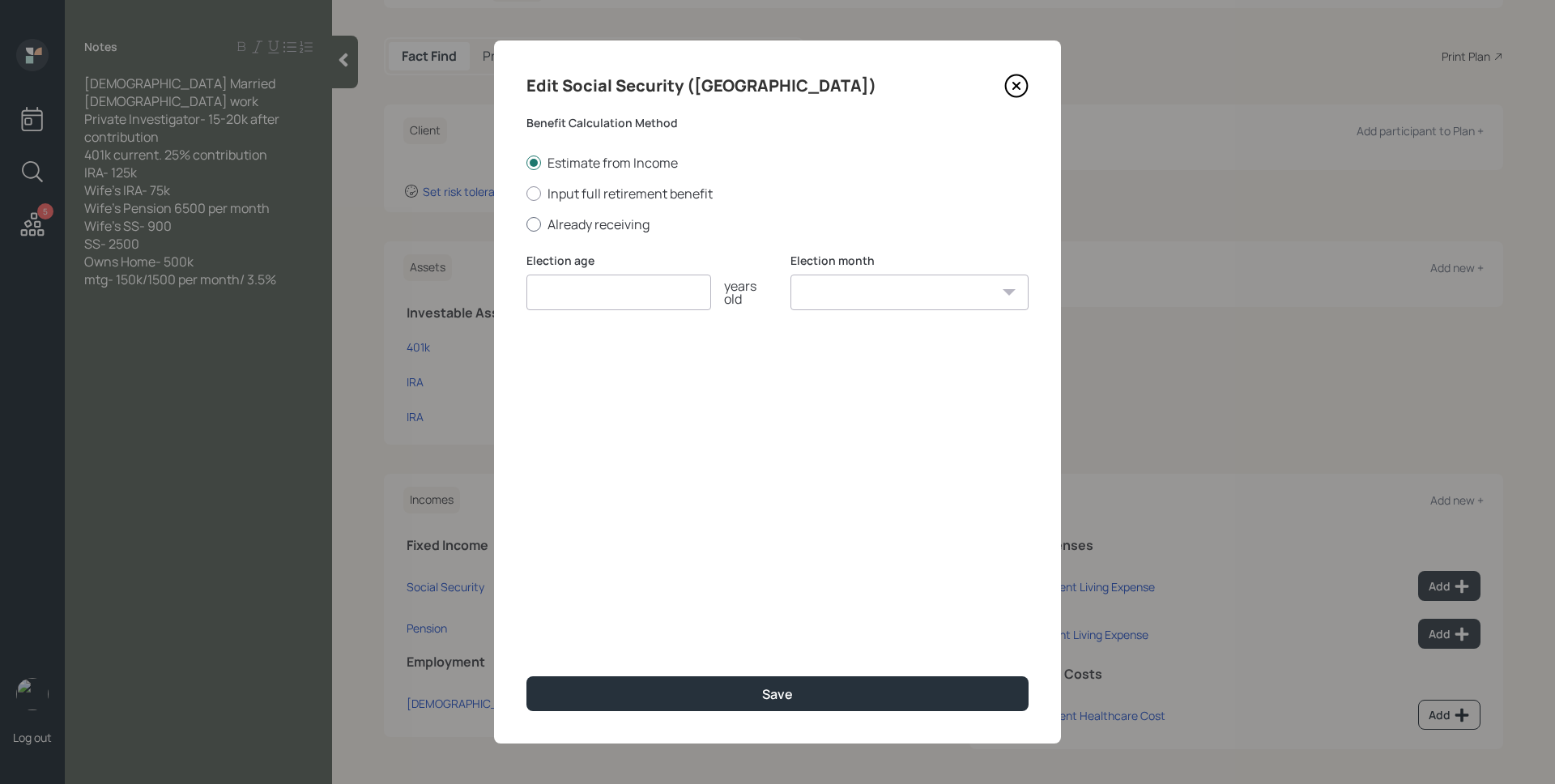
click at [621, 227] on label "Already receiving" at bounding box center [777, 224] width 502 height 18
click at [526, 224] on input "Already receiving" at bounding box center [525, 223] width 1 height 1
radio input "true"
click at [637, 294] on input "number" at bounding box center [618, 292] width 185 height 35
type input "67"
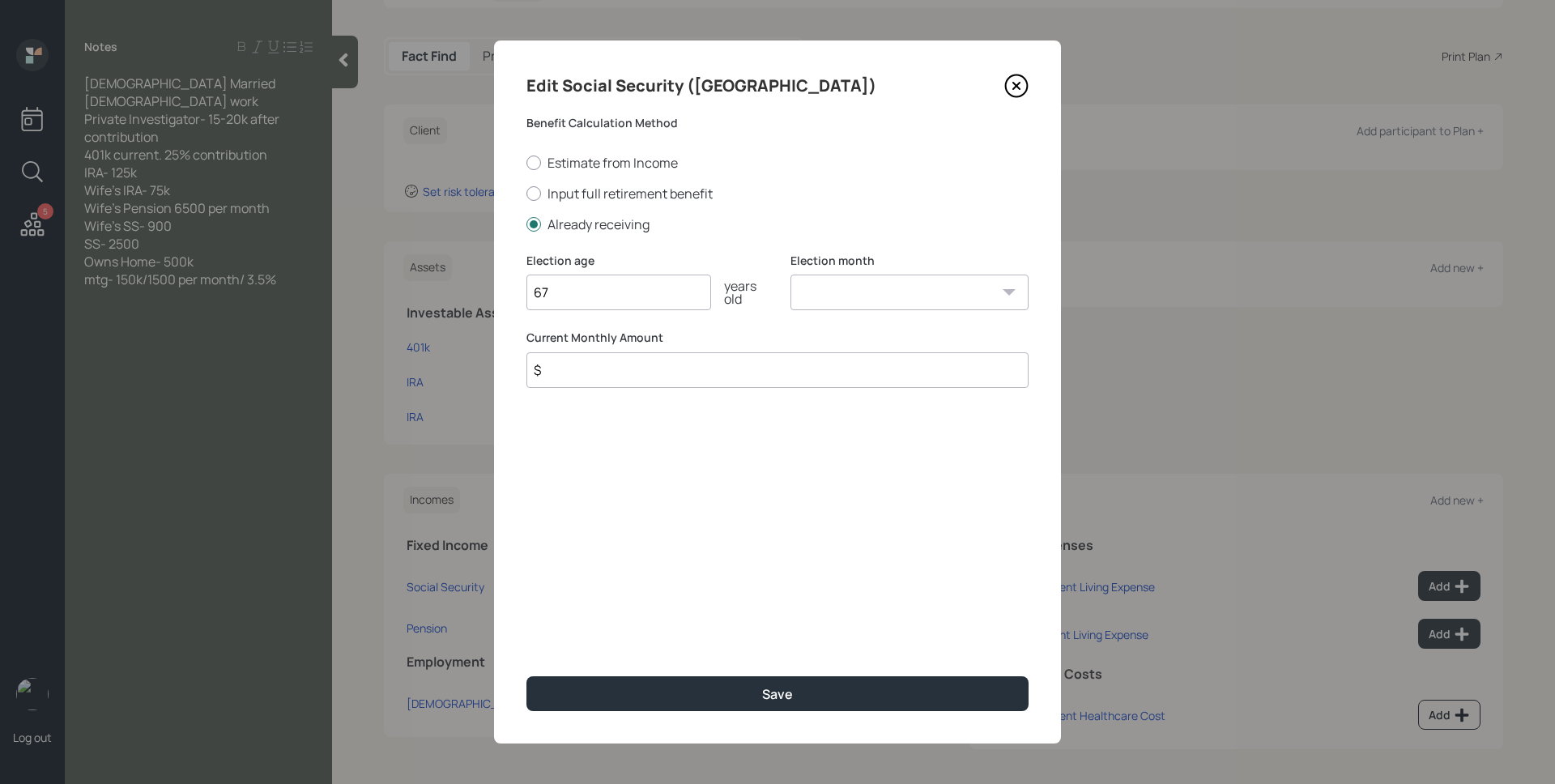
select select "1"
click at [790, 274] on select "January February March April May June July August September October November De…" at bounding box center [909, 292] width 238 height 35
type input "$ 2,500"
click at [526, 676] on button "Save" at bounding box center [777, 693] width 502 height 35
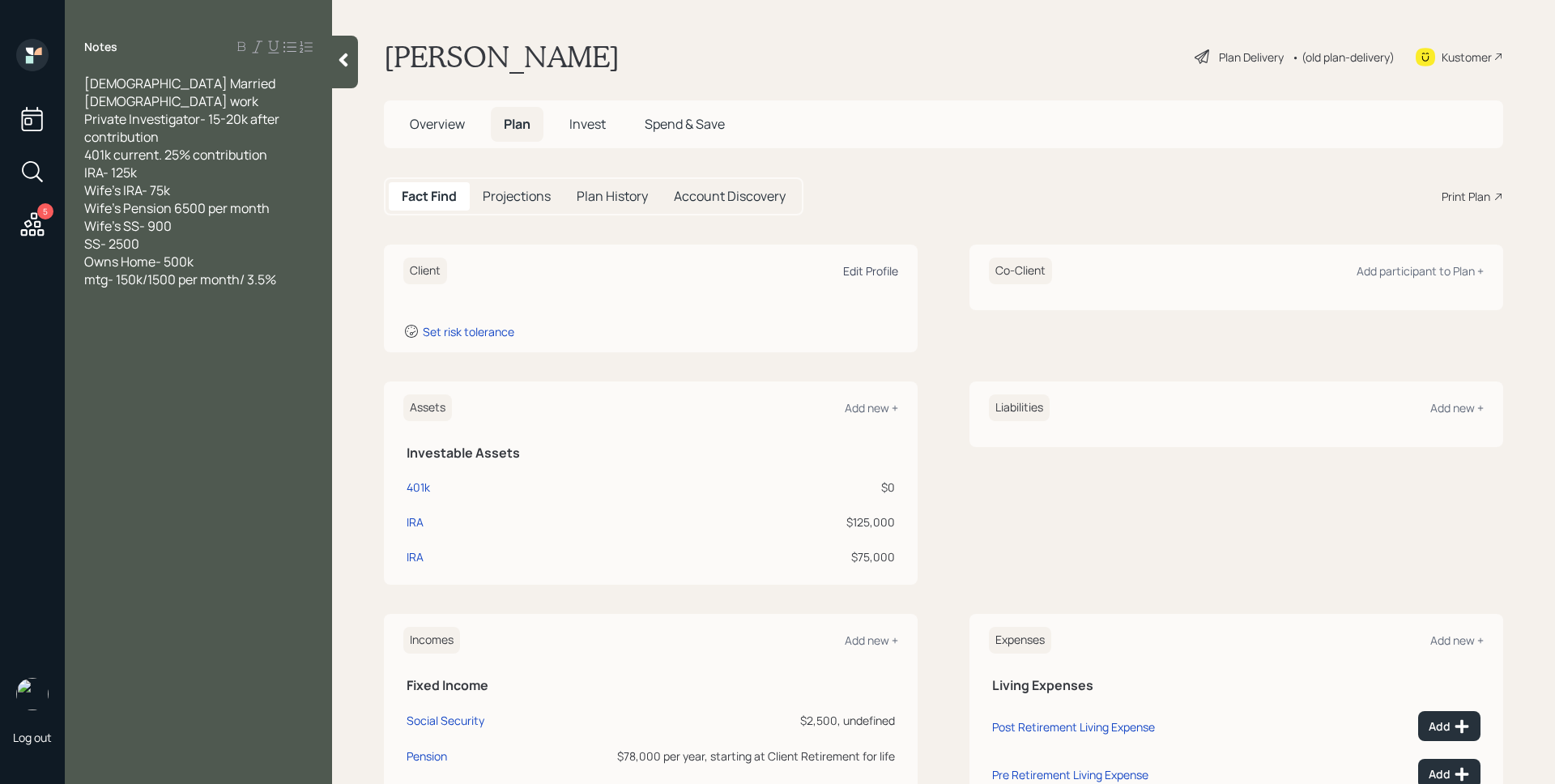
click at [851, 275] on div "Edit Profile" at bounding box center [870, 270] width 55 height 15
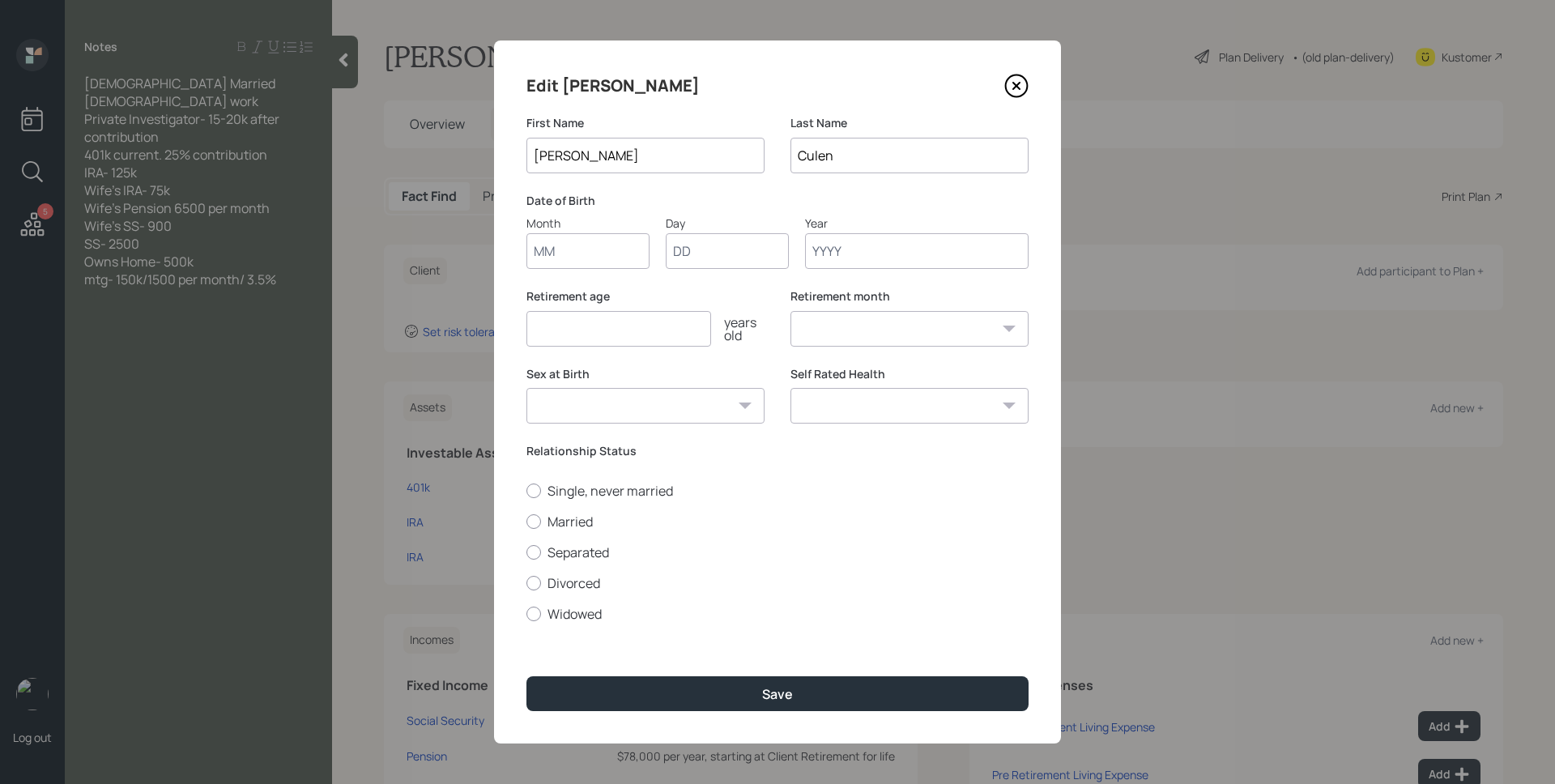
click at [569, 247] on input "Month" at bounding box center [587, 251] width 123 height 35
type input "01"
type input "1954"
select select "1"
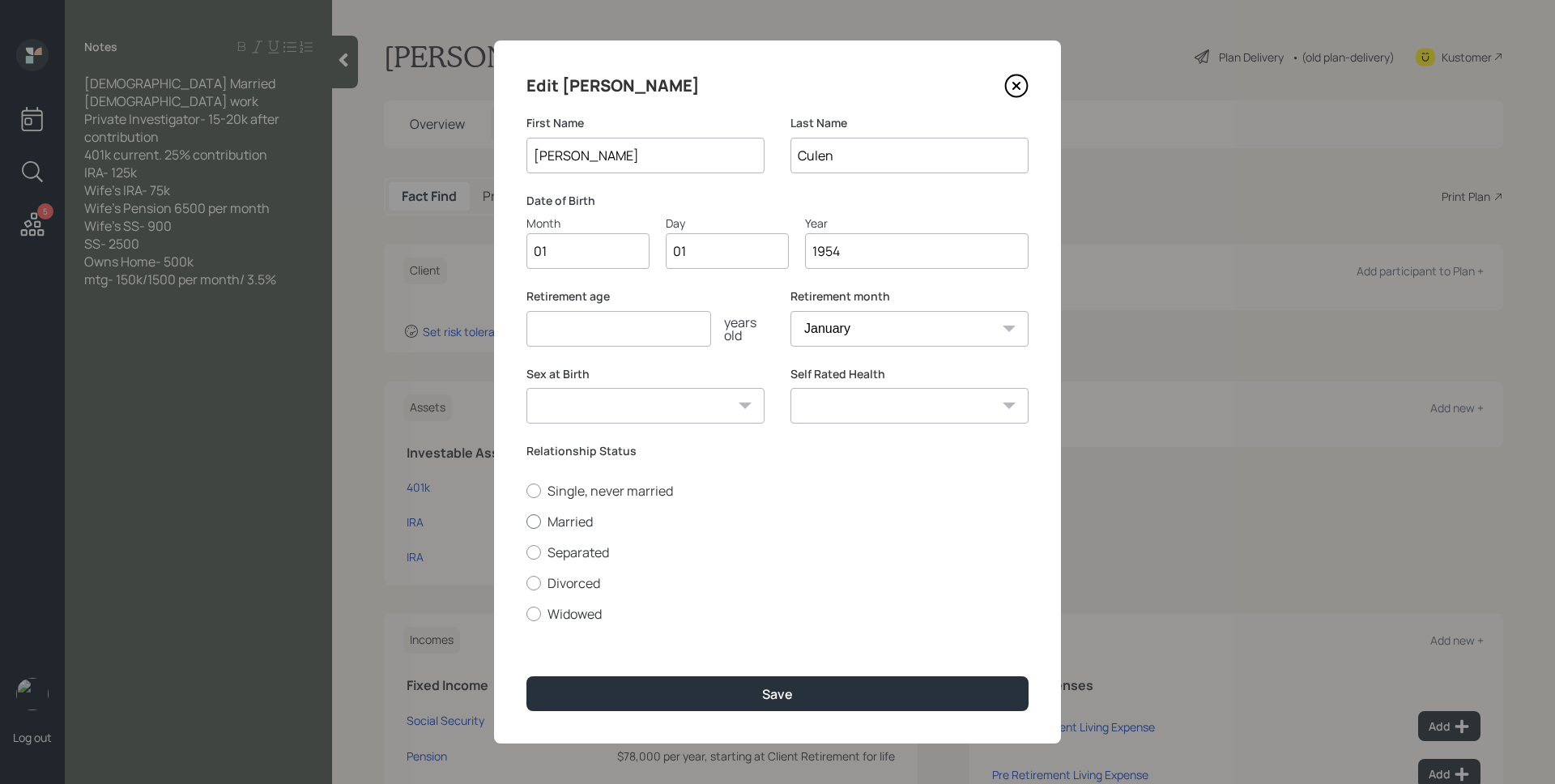
type input "1954"
click at [563, 521] on label "Married" at bounding box center [777, 521] width 502 height 18
click at [526, 521] on input "Married" at bounding box center [525, 521] width 1 height 1
radio input "true"
click at [630, 336] on input "number" at bounding box center [618, 329] width 185 height 35
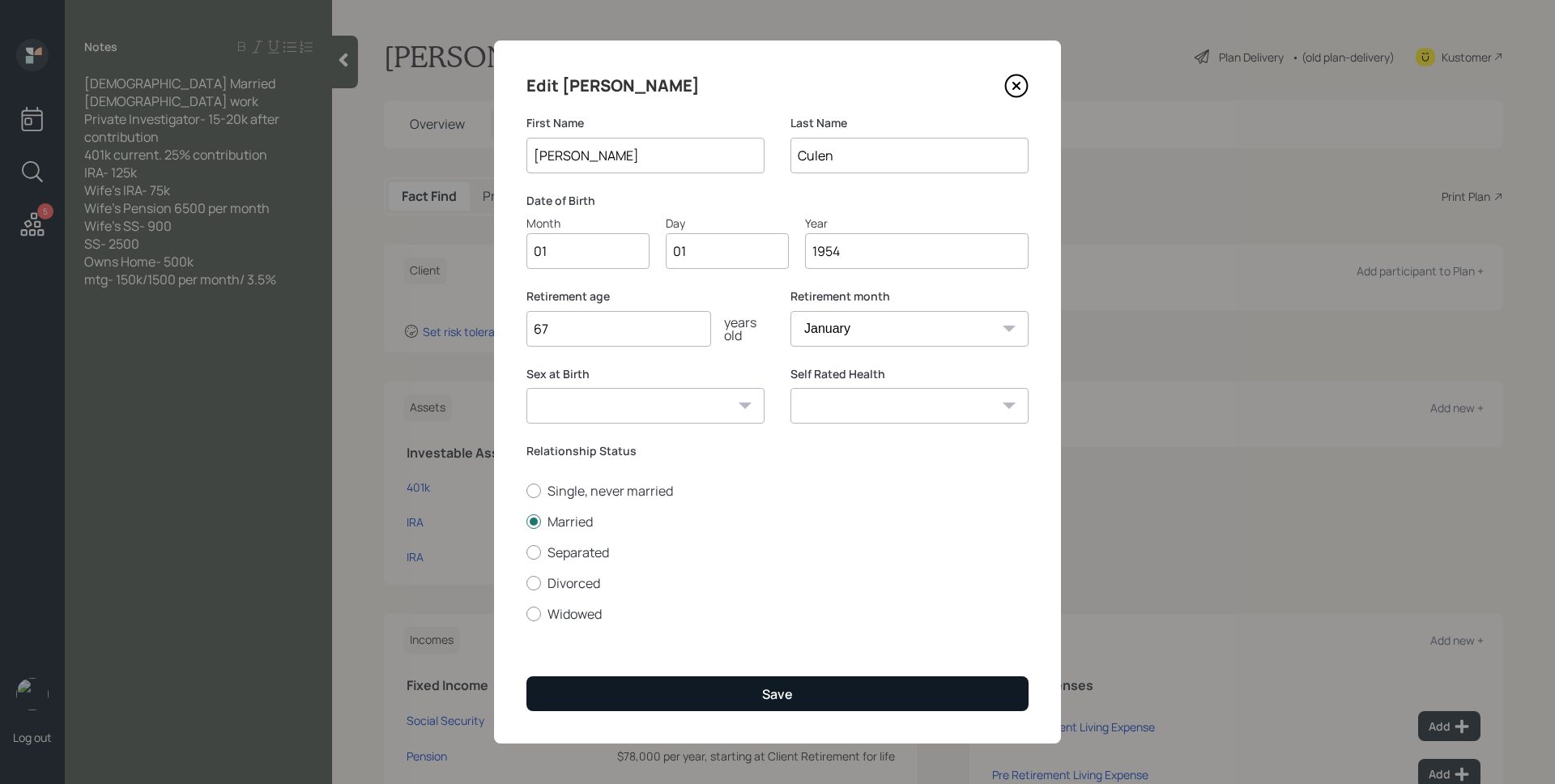
type input "67"
click at [816, 686] on button "Save" at bounding box center [777, 693] width 502 height 35
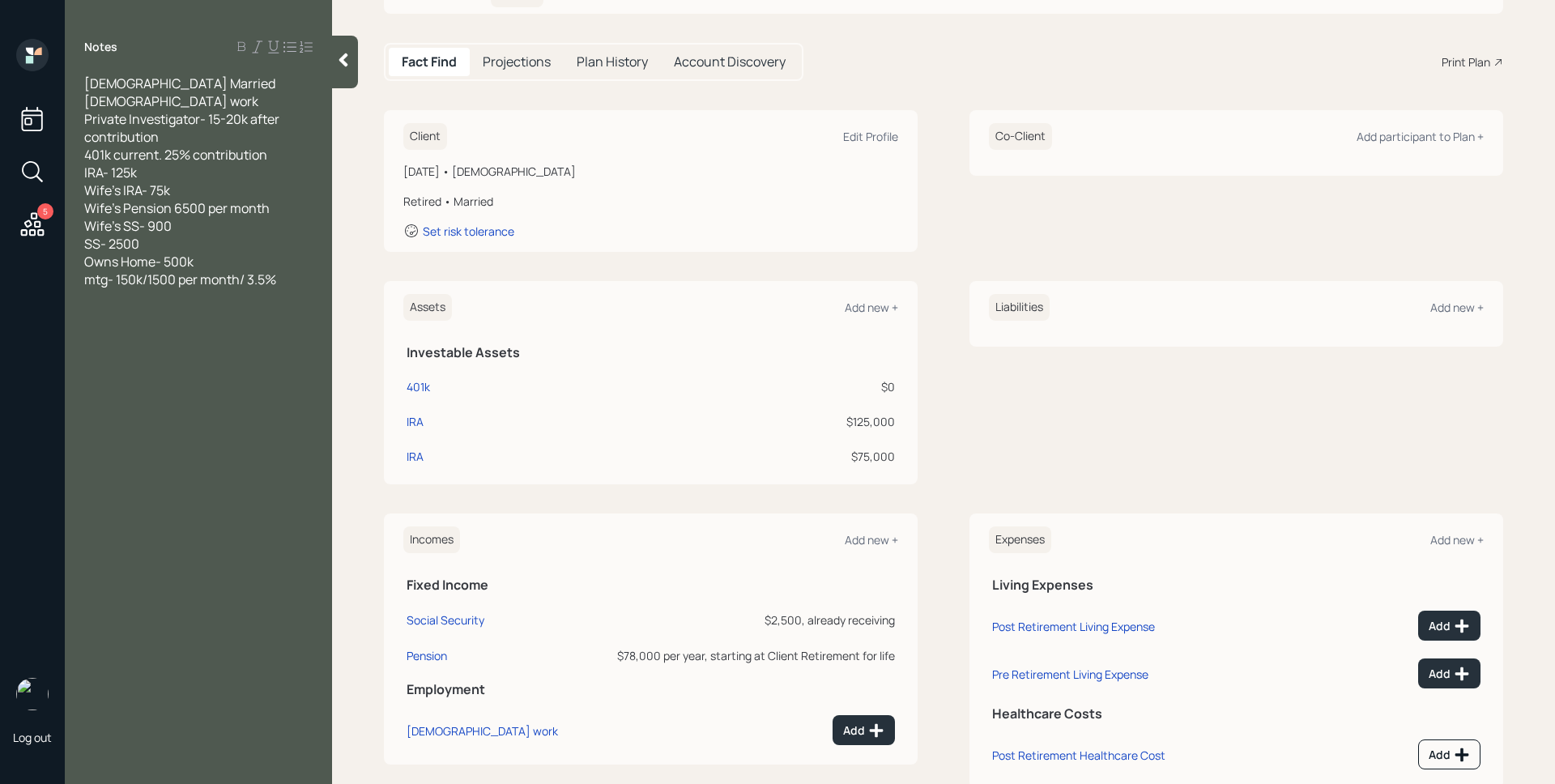
scroll to position [178, 0]
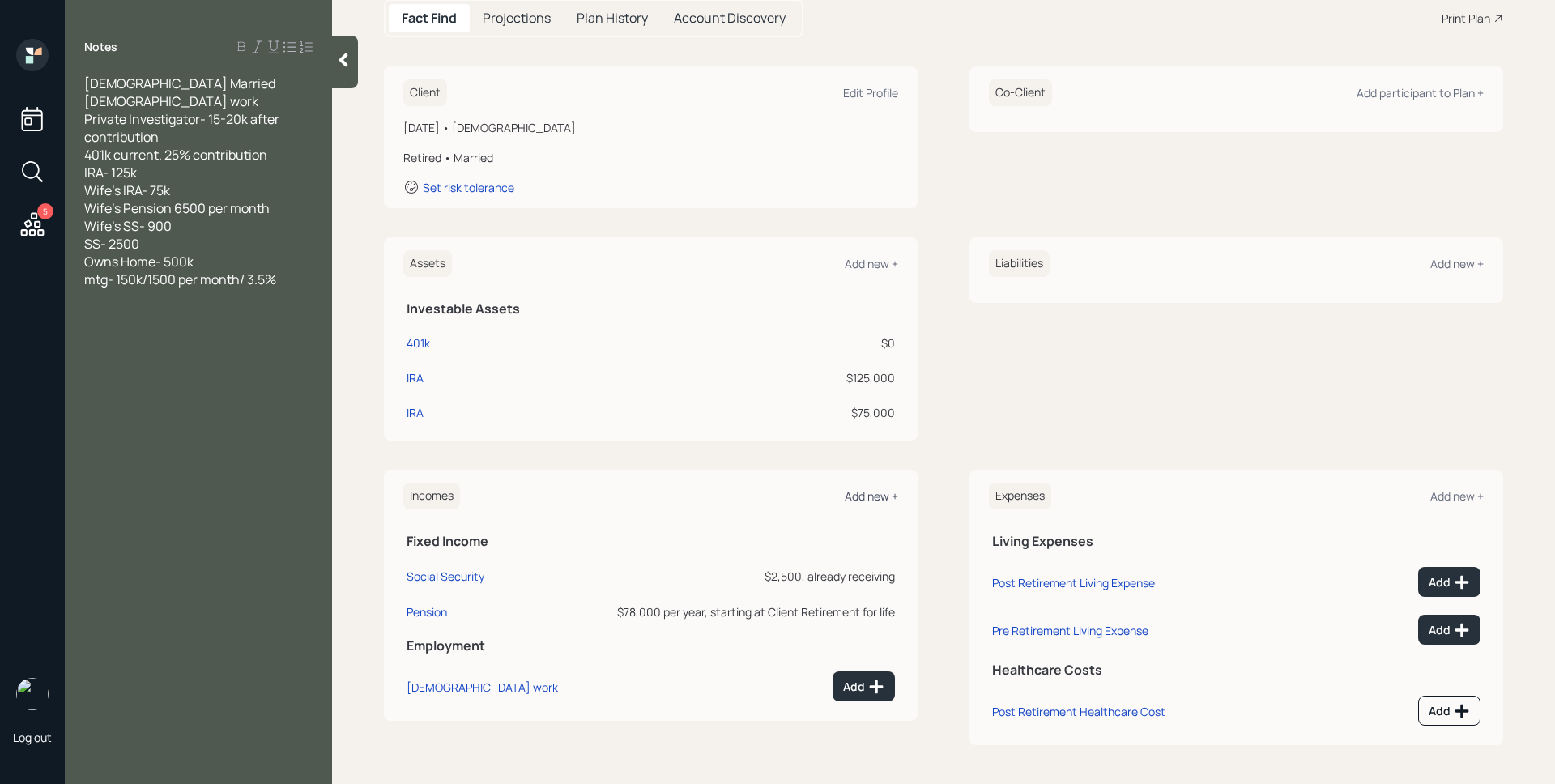
click at [861, 499] on div "Add new +" at bounding box center [871, 495] width 53 height 15
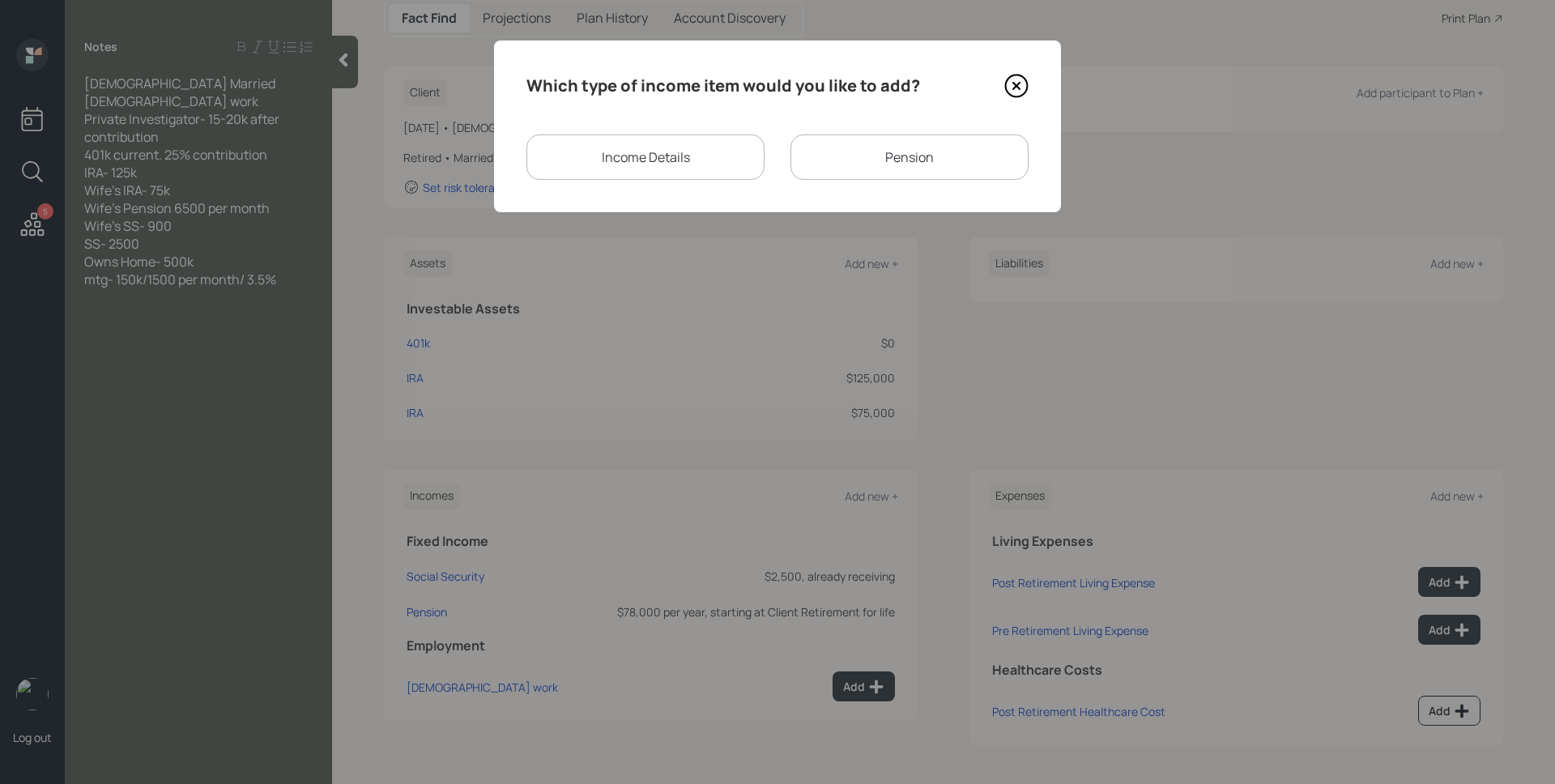
click at [698, 145] on div "Income Details" at bounding box center [645, 157] width 238 height 45
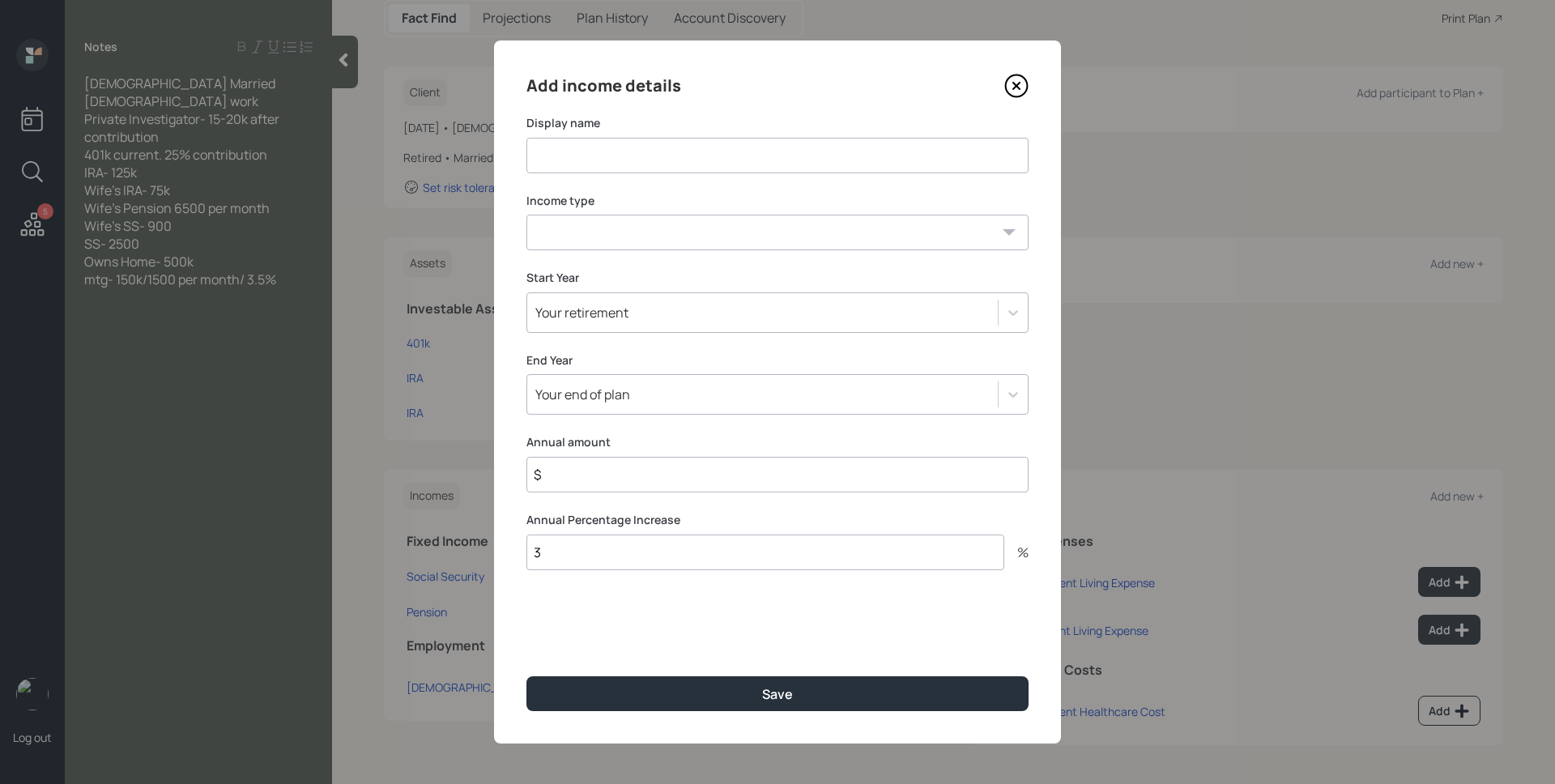
click at [665, 162] on input at bounding box center [777, 155] width 502 height 35
type input "PI Work"
click at [668, 238] on select "Full-time work Part-time work Self employment Other" at bounding box center [777, 232] width 502 height 35
select select "part_time"
click at [526, 215] on select "Full-time work Part-time work Self employment Other" at bounding box center [777, 232] width 502 height 35
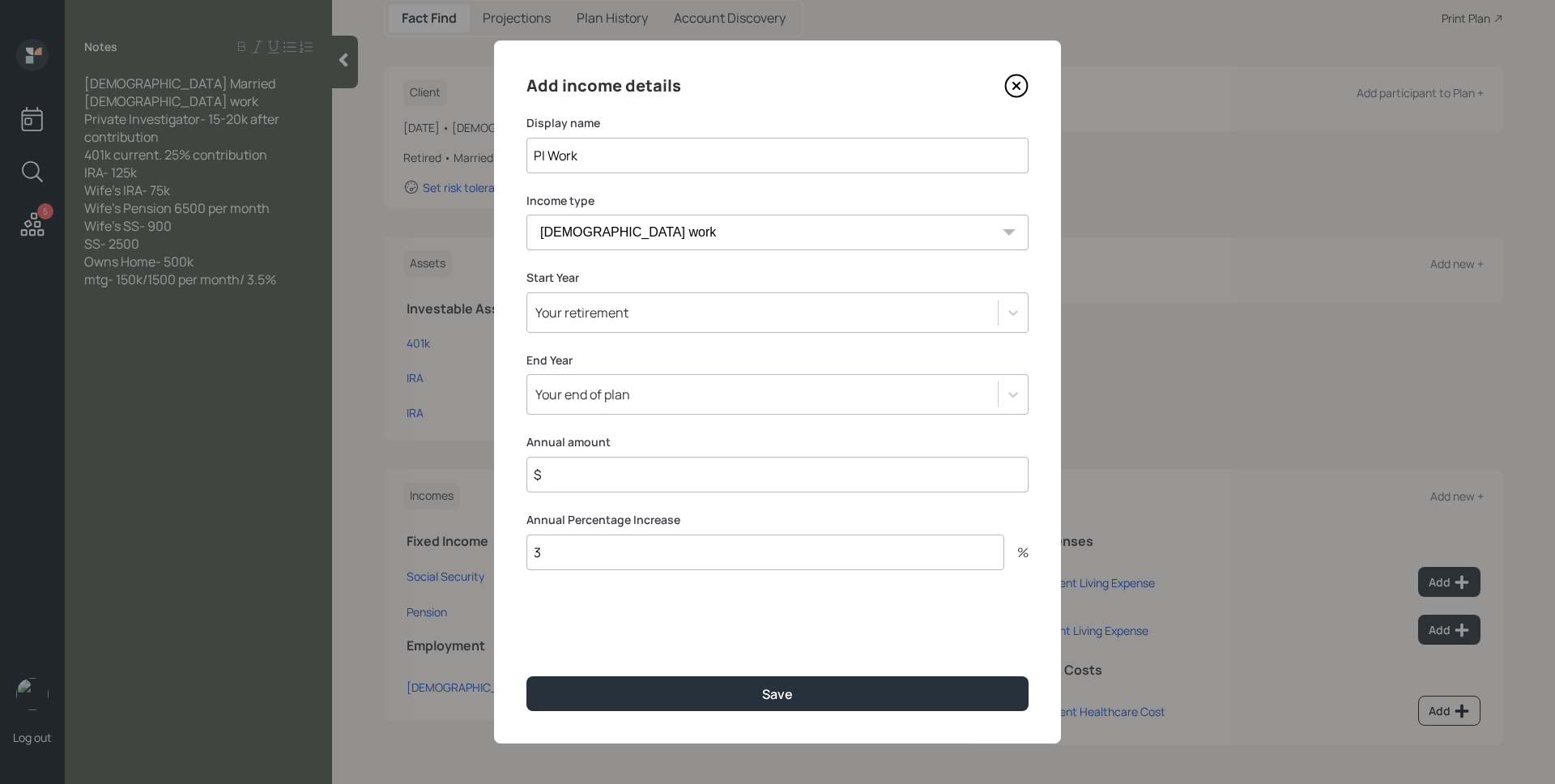
click at [653, 378] on div "Your end of plan" at bounding box center [777, 395] width 502 height 41
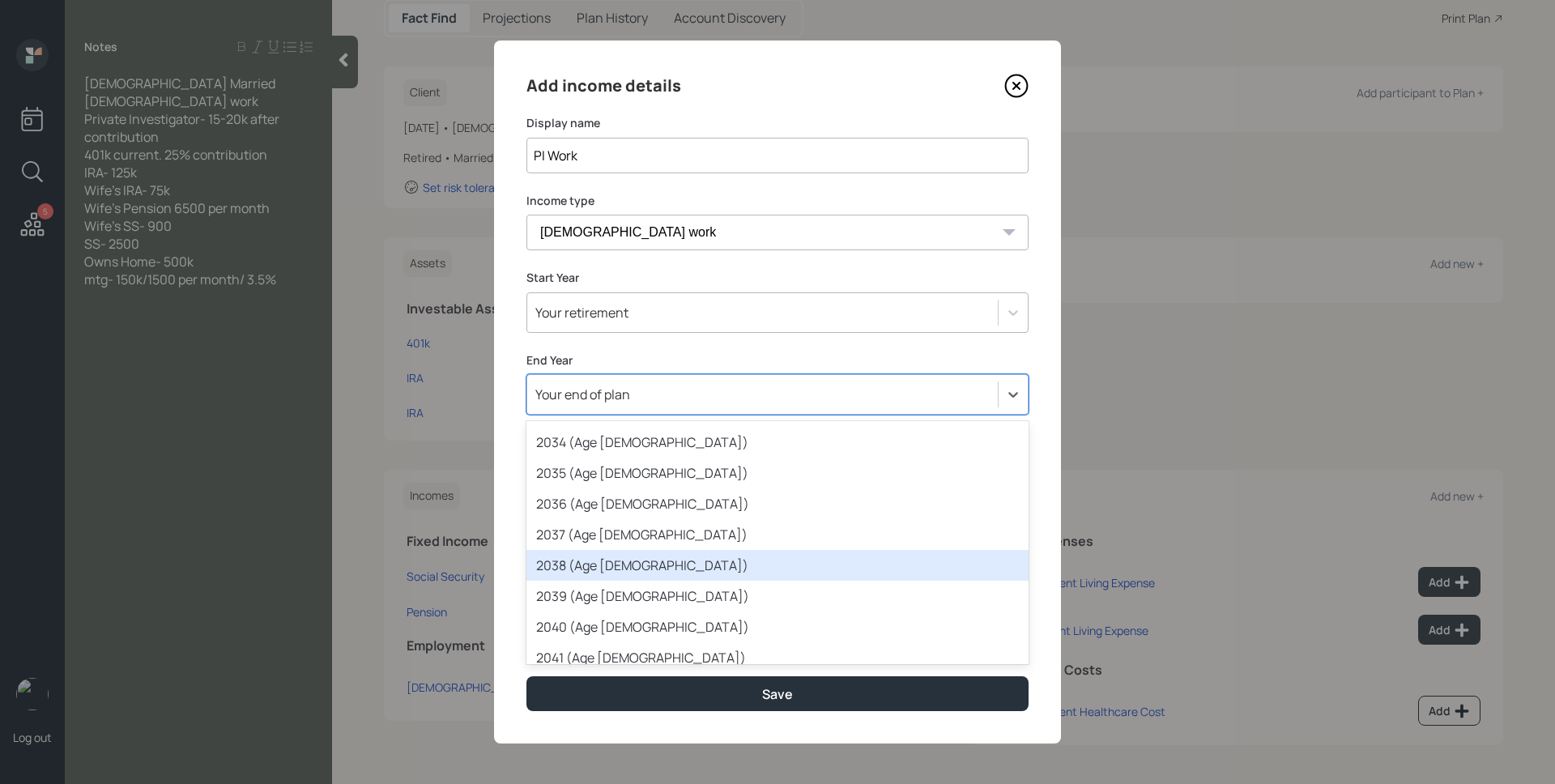
scroll to position [358, 0]
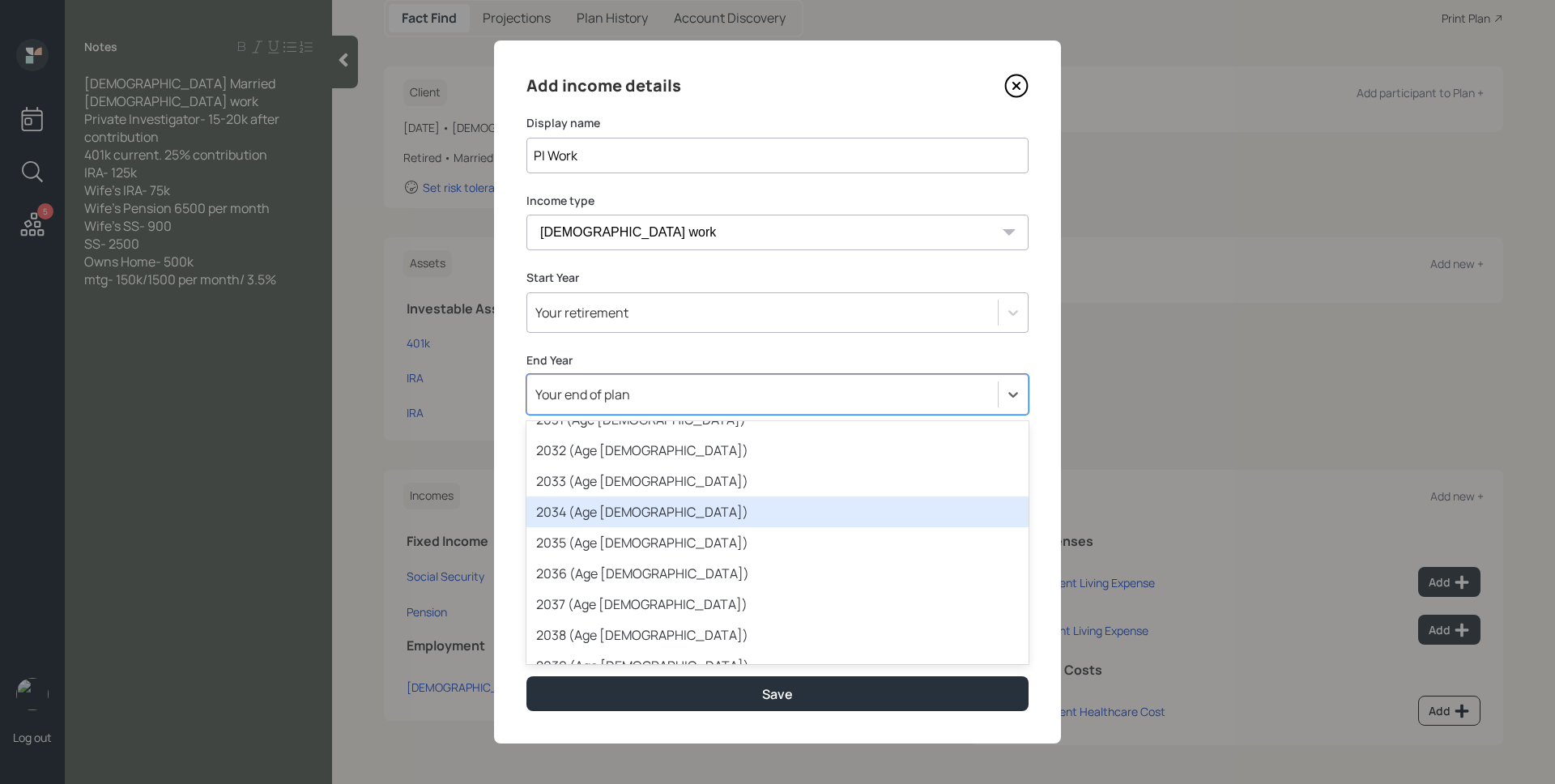
click at [664, 514] on div "2034 (Age 80)" at bounding box center [777, 512] width 502 height 31
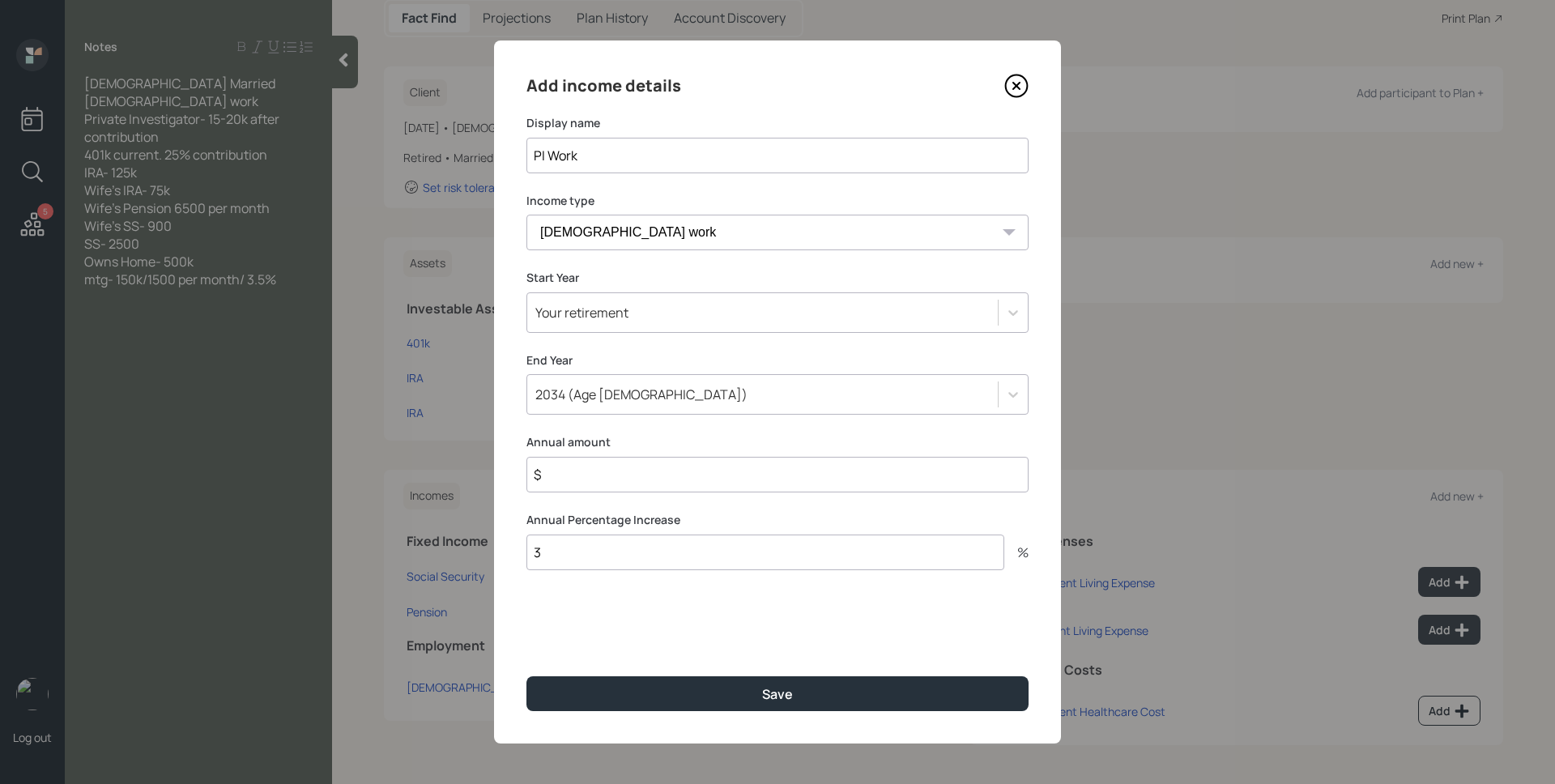
click at [637, 473] on input "$" at bounding box center [777, 474] width 502 height 35
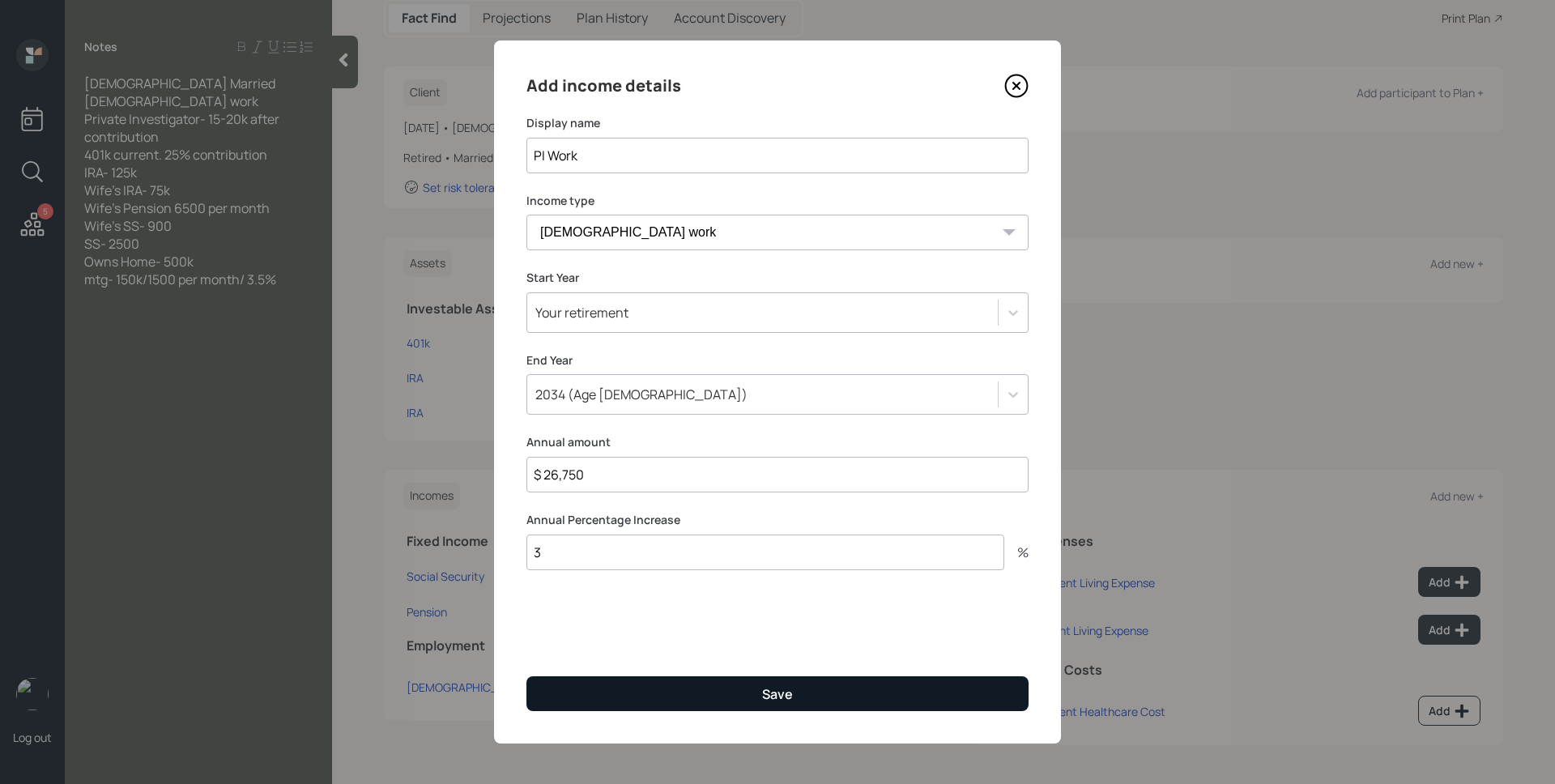
type input "$ 26,750"
click at [748, 693] on button "Save" at bounding box center [777, 693] width 502 height 35
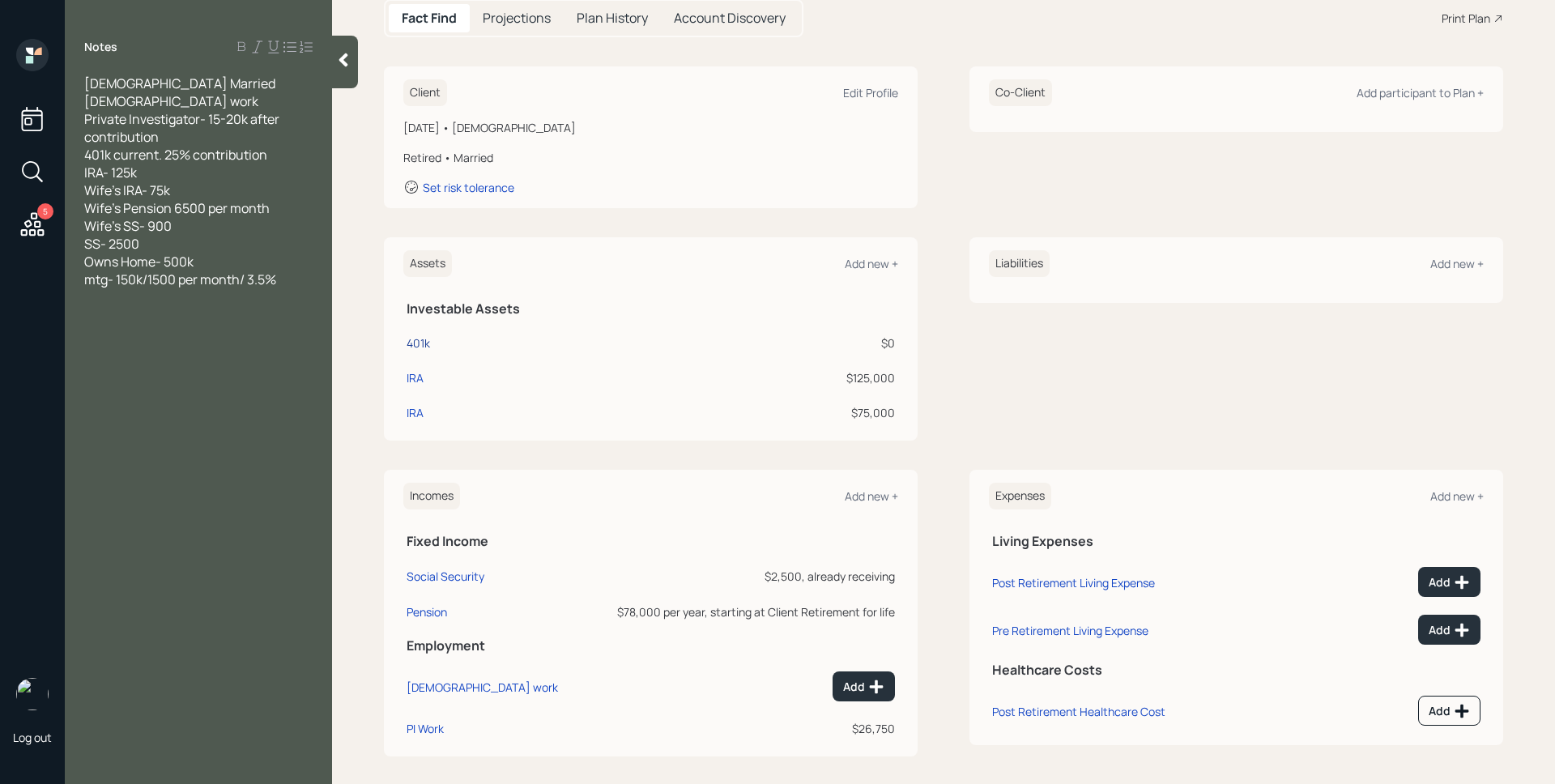
click at [410, 344] on div "401k" at bounding box center [418, 342] width 23 height 17
select select "company_sponsored"
select select "balanced"
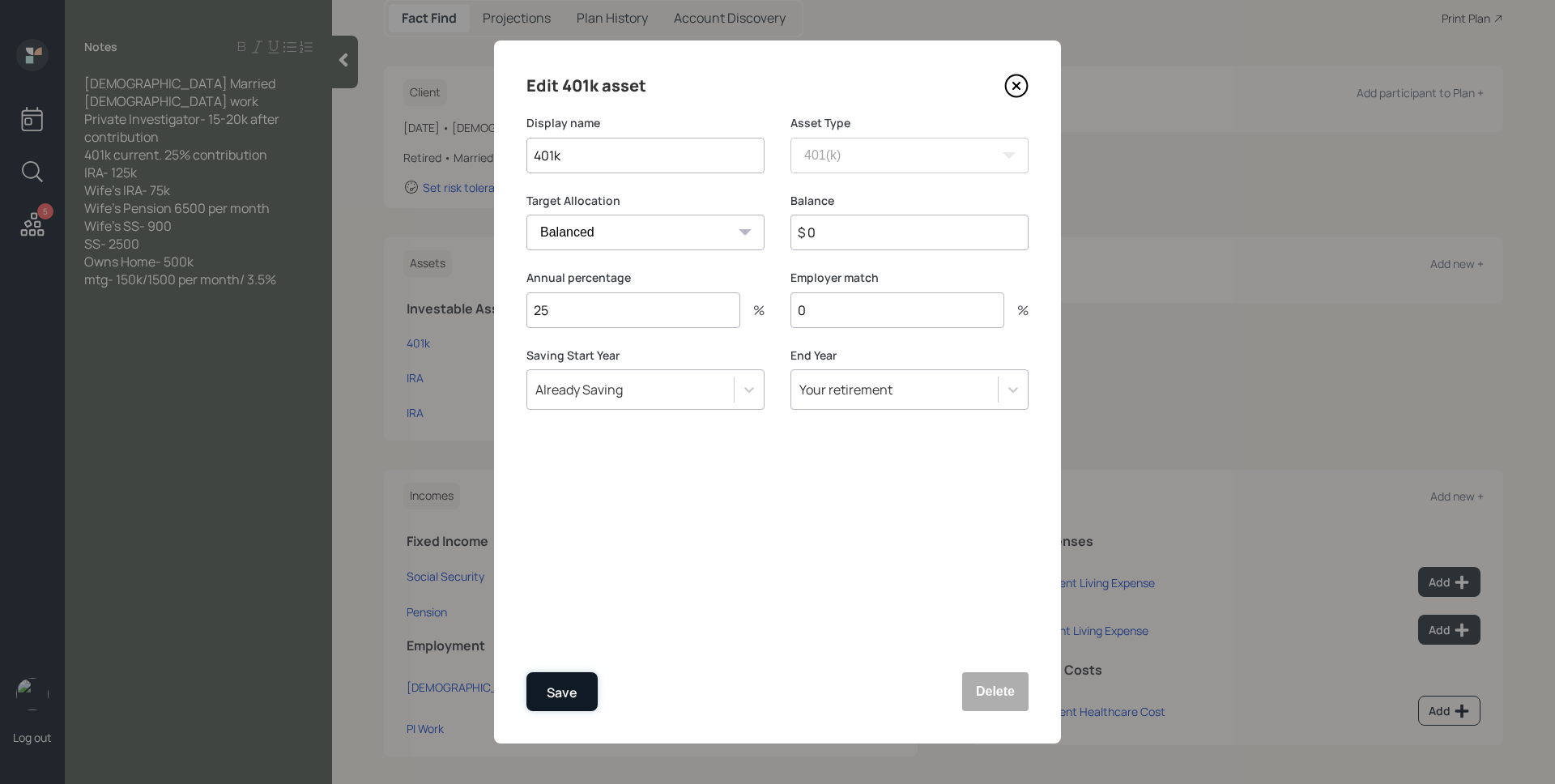
click at [554, 678] on button "Save" at bounding box center [562, 692] width 71 height 39
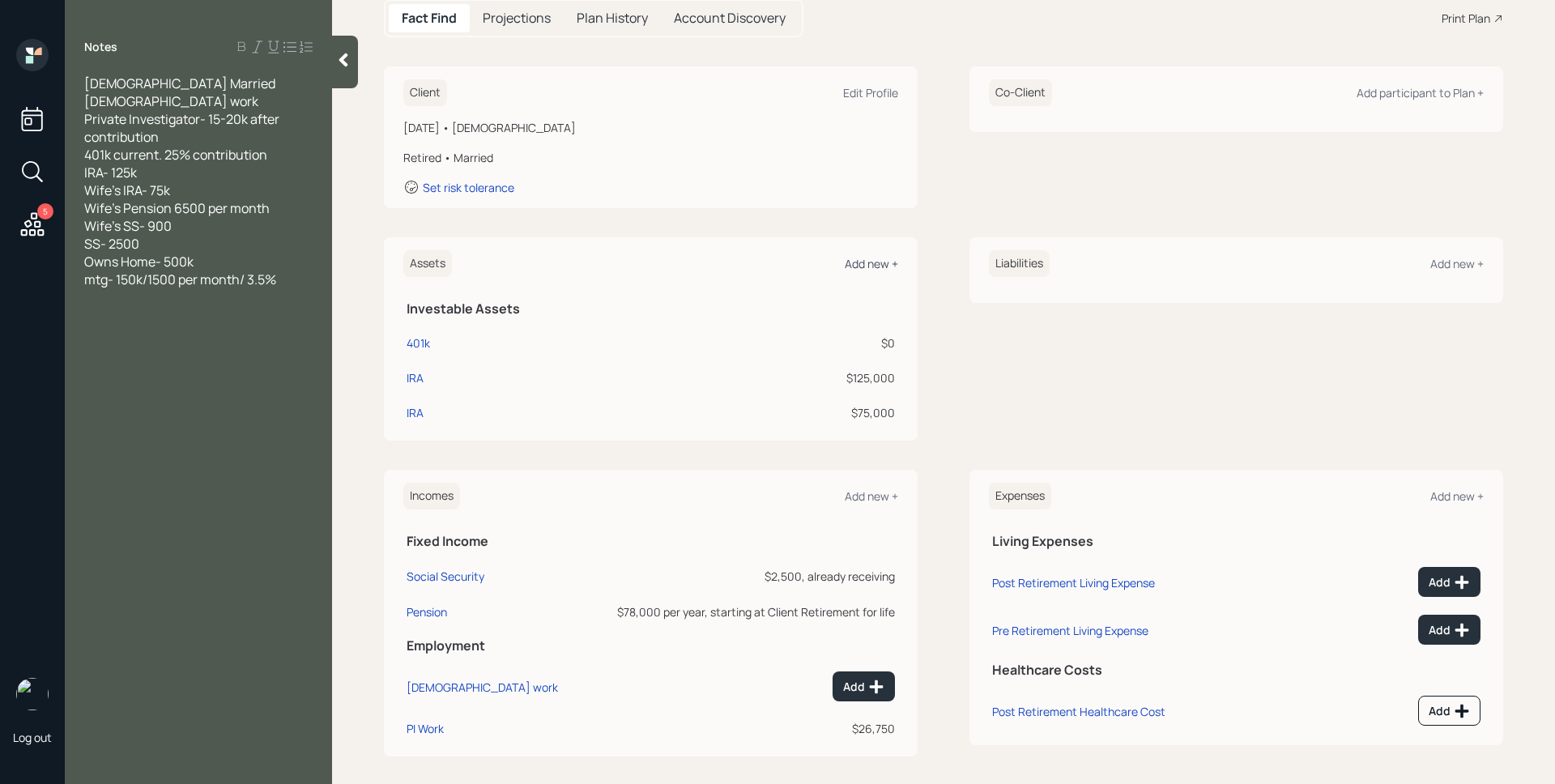
click at [884, 261] on div "Add new +" at bounding box center [871, 263] width 53 height 15
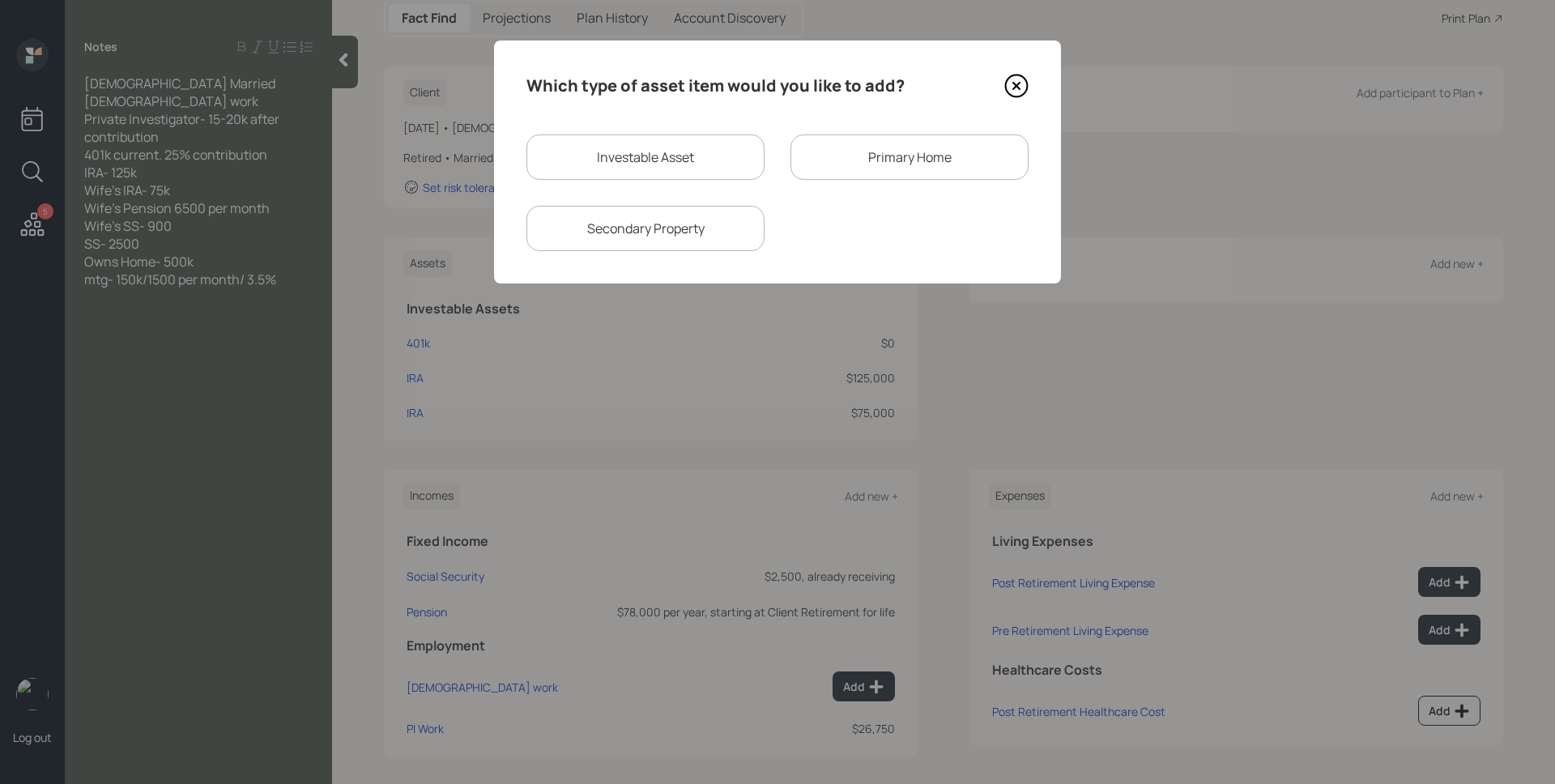
click at [832, 161] on div "Primary Home" at bounding box center [909, 157] width 238 height 45
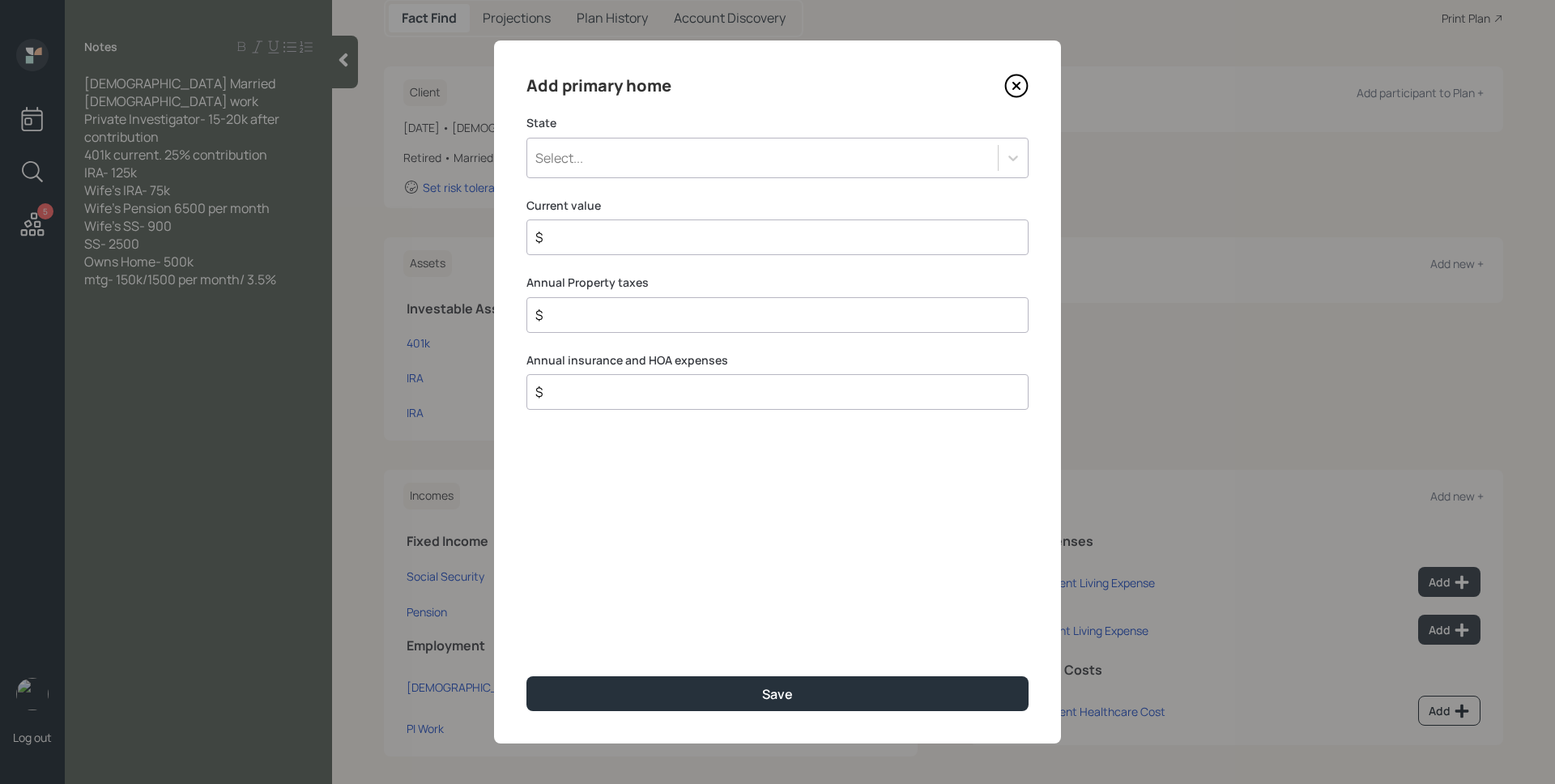
click at [807, 144] on div "Select..." at bounding box center [762, 157] width 470 height 27
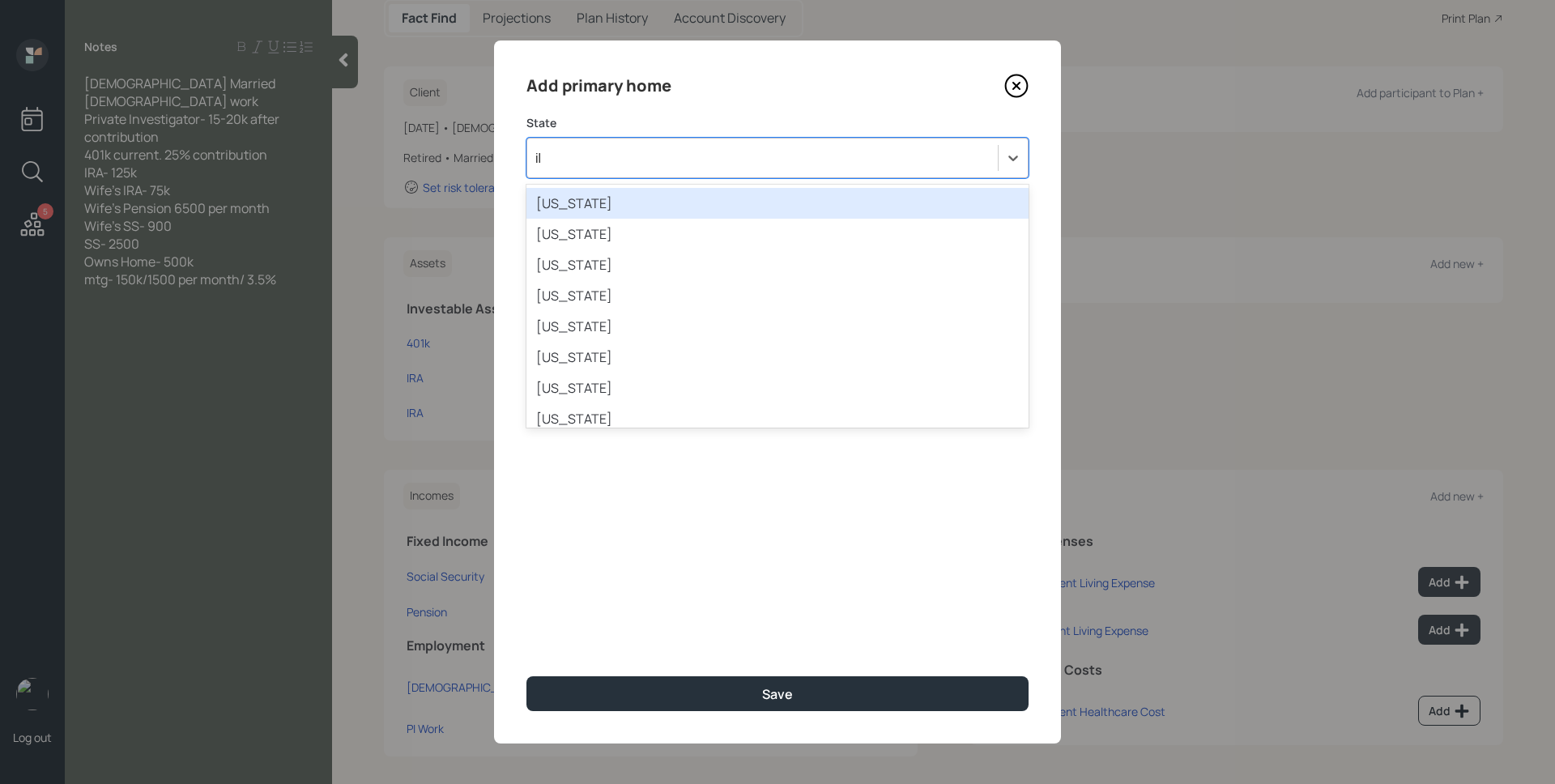
type input "ill"
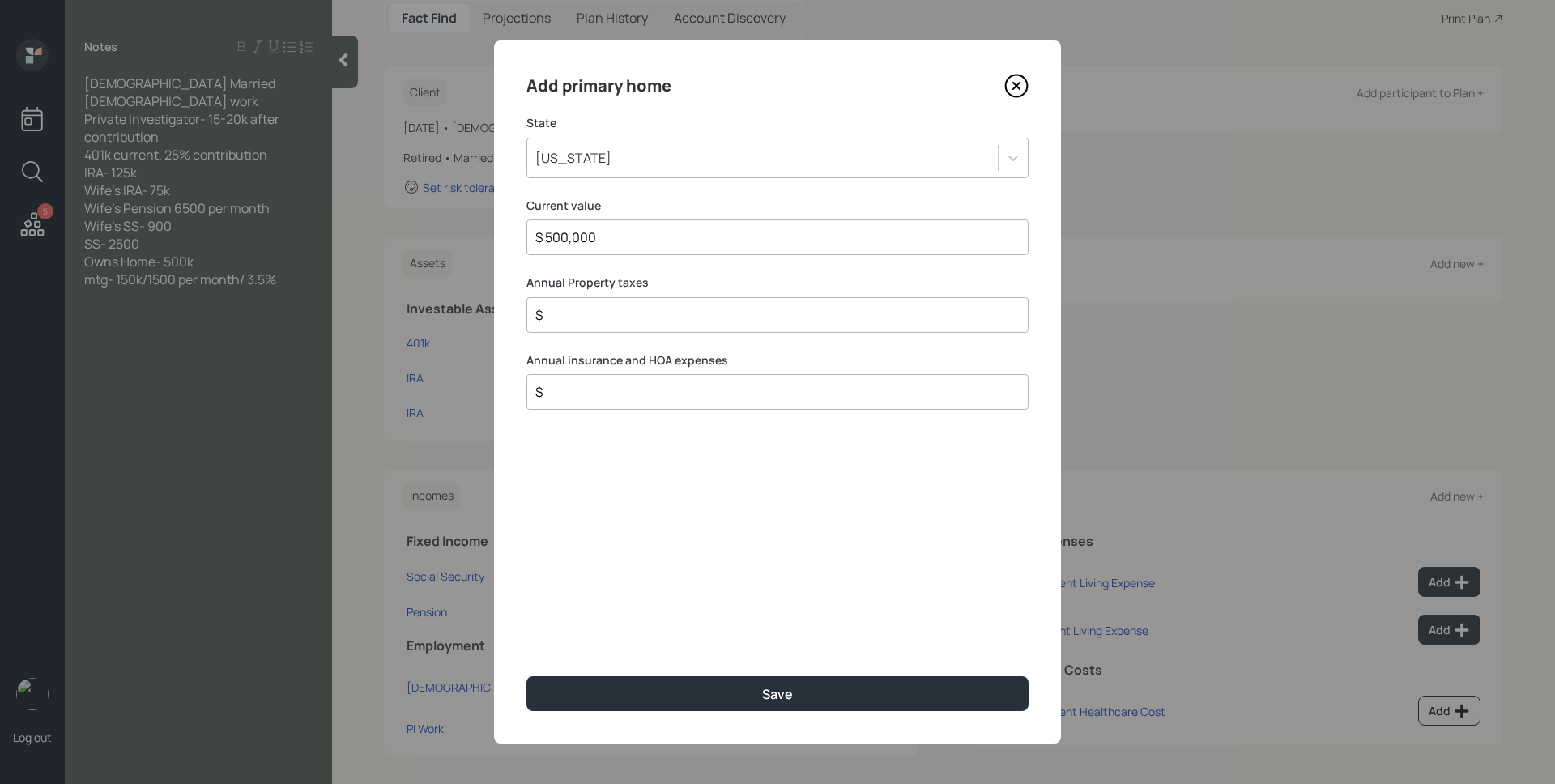
type input "$ 500,000"
type input "$ 0"
click at [526, 676] on button "Save" at bounding box center [777, 693] width 502 height 35
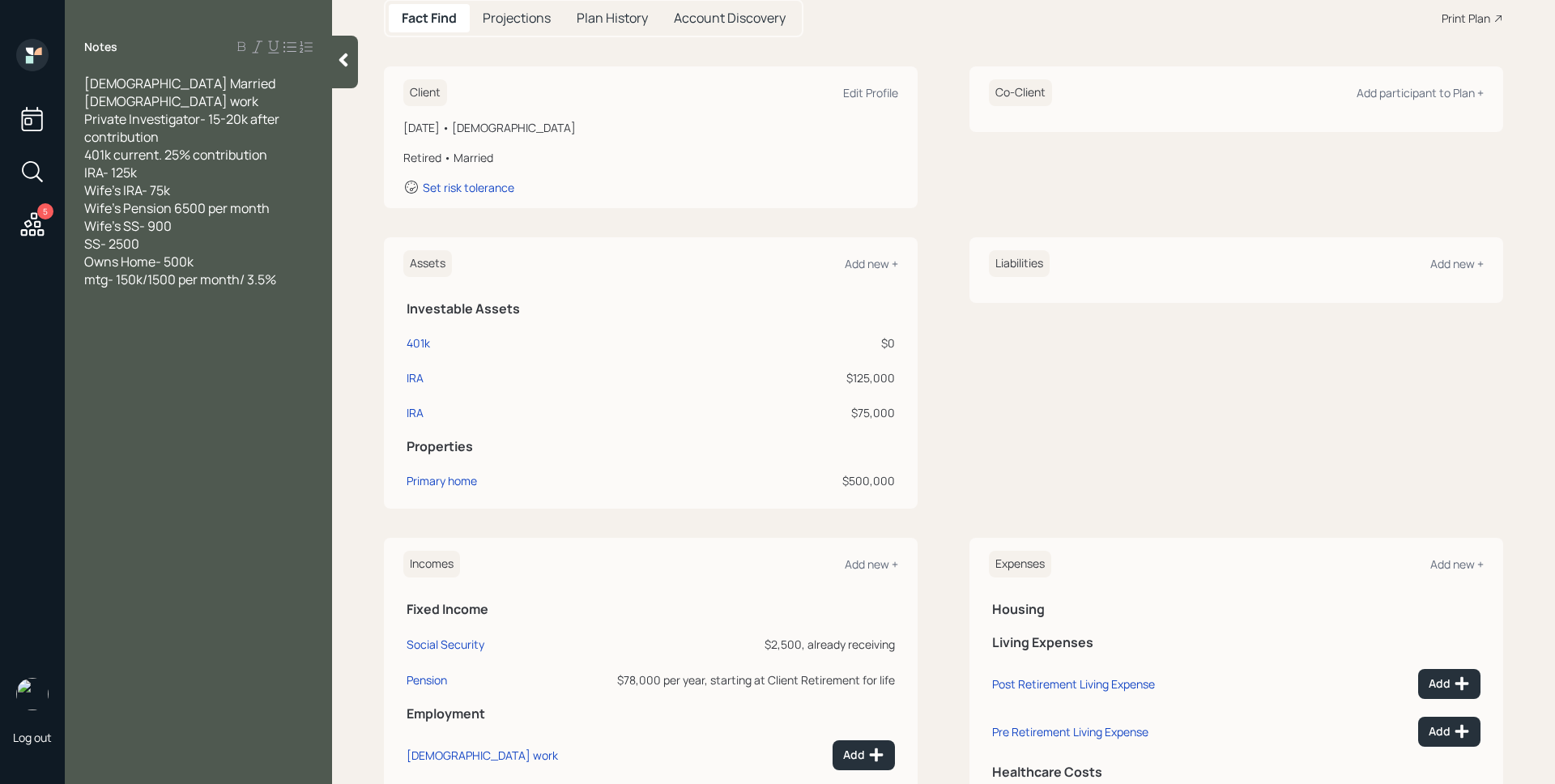
click at [1453, 251] on div "Liabilities Add new +" at bounding box center [1237, 263] width 495 height 27
click at [1453, 264] on div "Add new +" at bounding box center [1457, 263] width 53 height 15
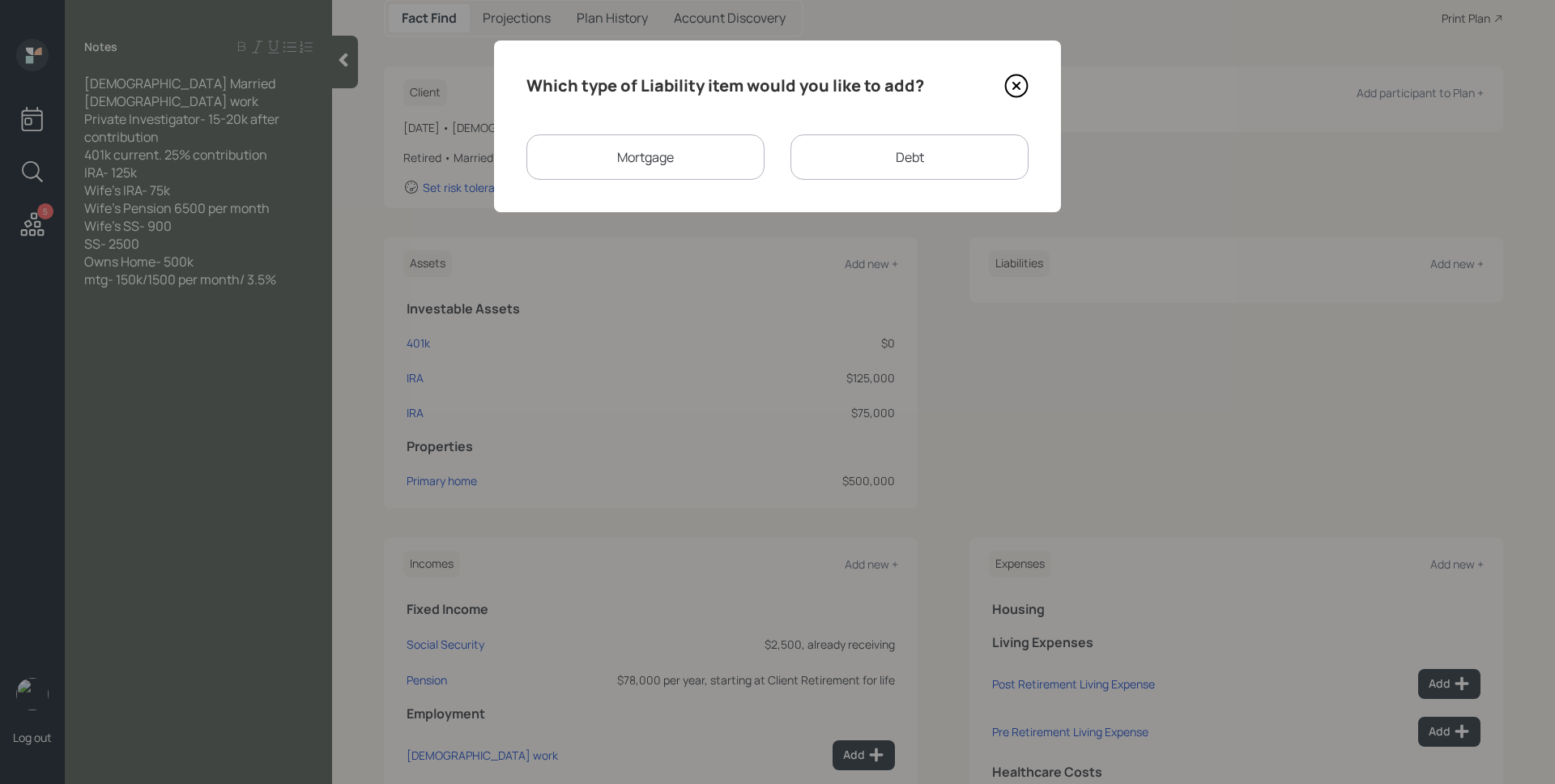
click at [726, 175] on div "Mortgage" at bounding box center [645, 157] width 238 height 45
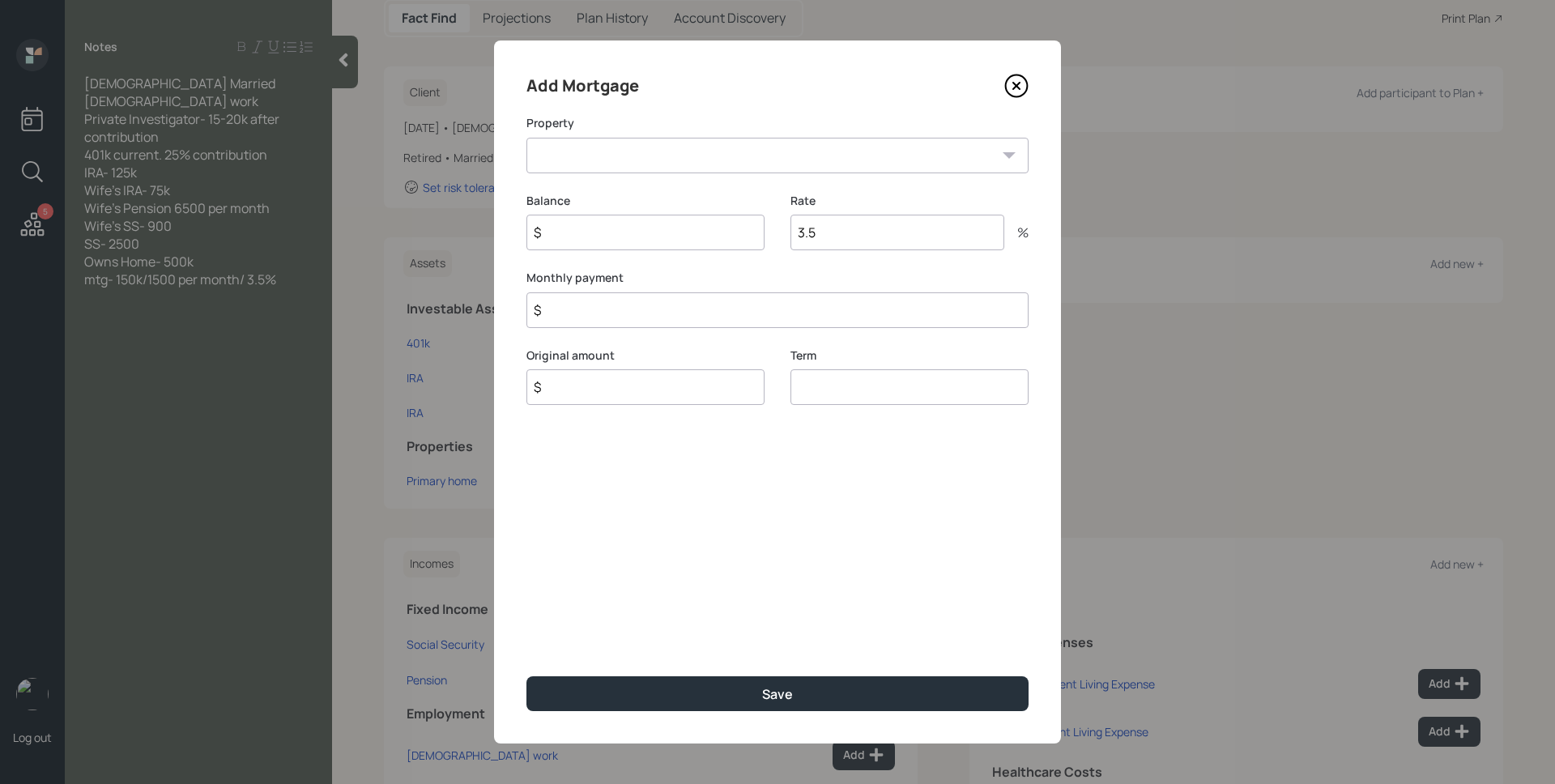
click at [693, 164] on select "IL Primary home" at bounding box center [777, 155] width 502 height 35
select select "b44b0fd1-eae2-46bf-9f57-f3127453e2ac"
click at [526, 137] on select "IL Primary home" at bounding box center [777, 155] width 502 height 35
click at [660, 238] on input "$" at bounding box center [645, 232] width 238 height 35
click at [659, 238] on input "$" at bounding box center [645, 232] width 238 height 35
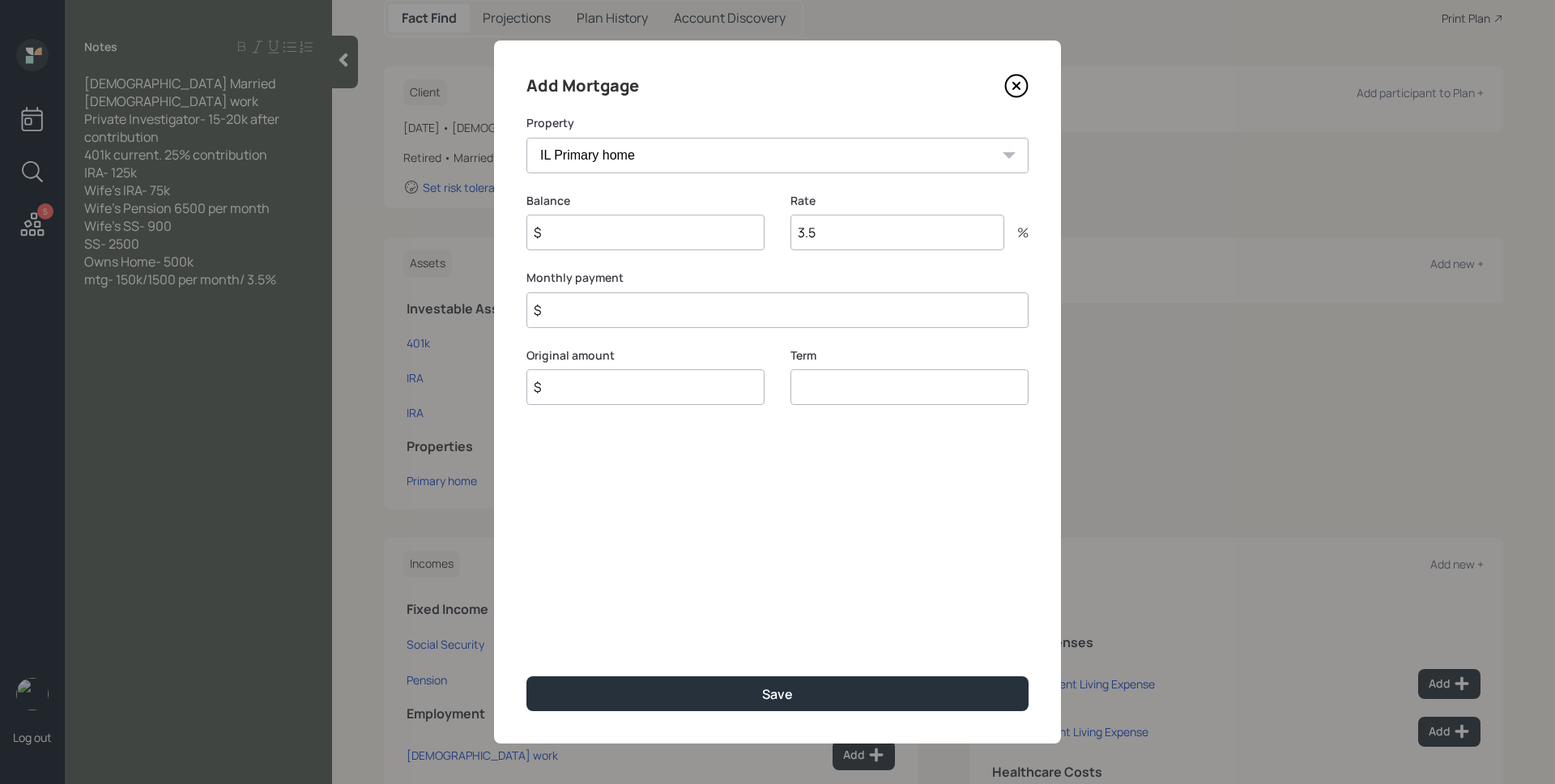
click at [659, 238] on input "$" at bounding box center [645, 232] width 238 height 35
type input "$ 150,000"
type input "$ 1,500"
type input "$ 150,000"
type input "30"
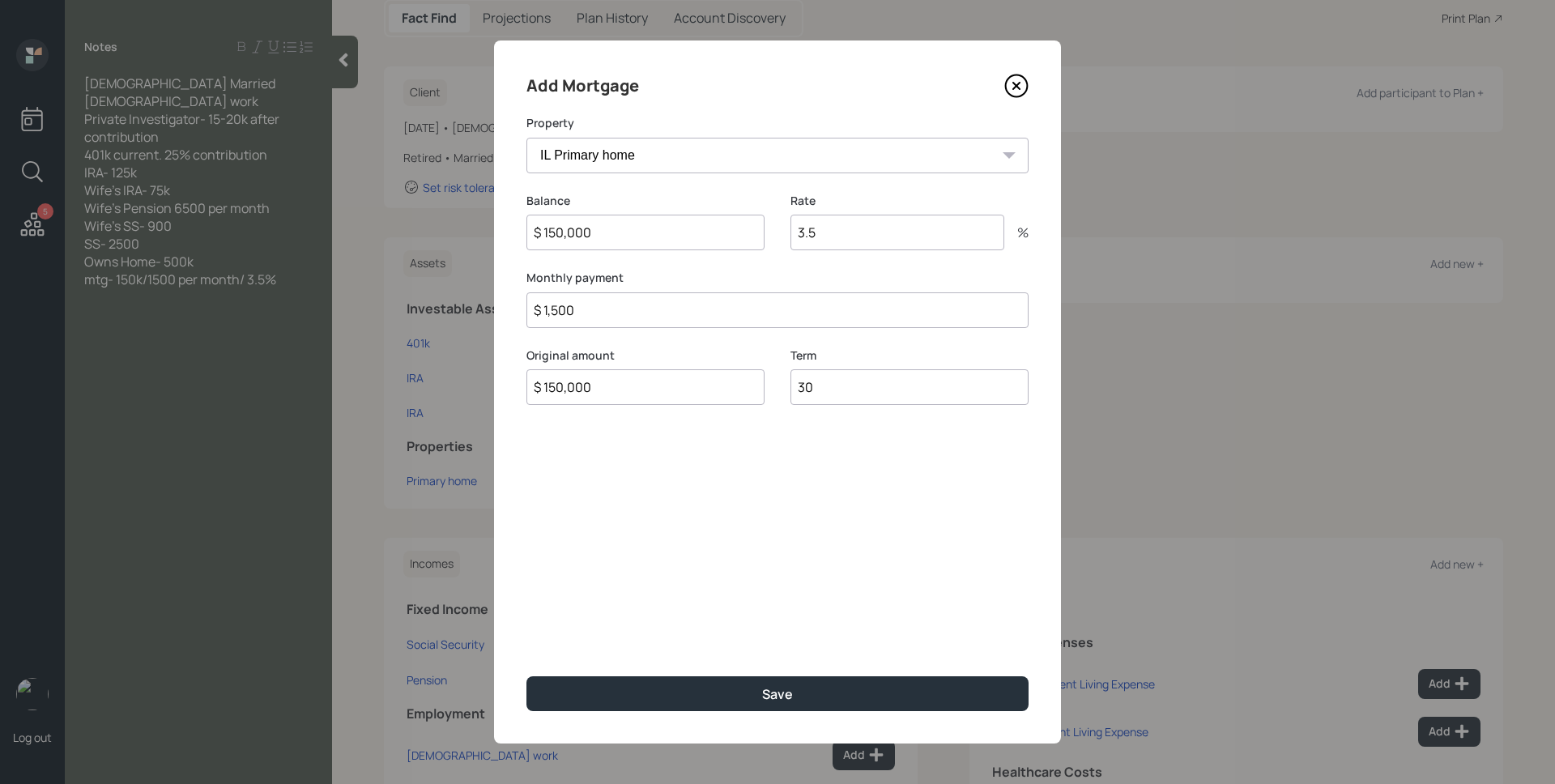
click at [526, 676] on button "Save" at bounding box center [777, 693] width 502 height 35
